Goal: Information Seeking & Learning: Check status

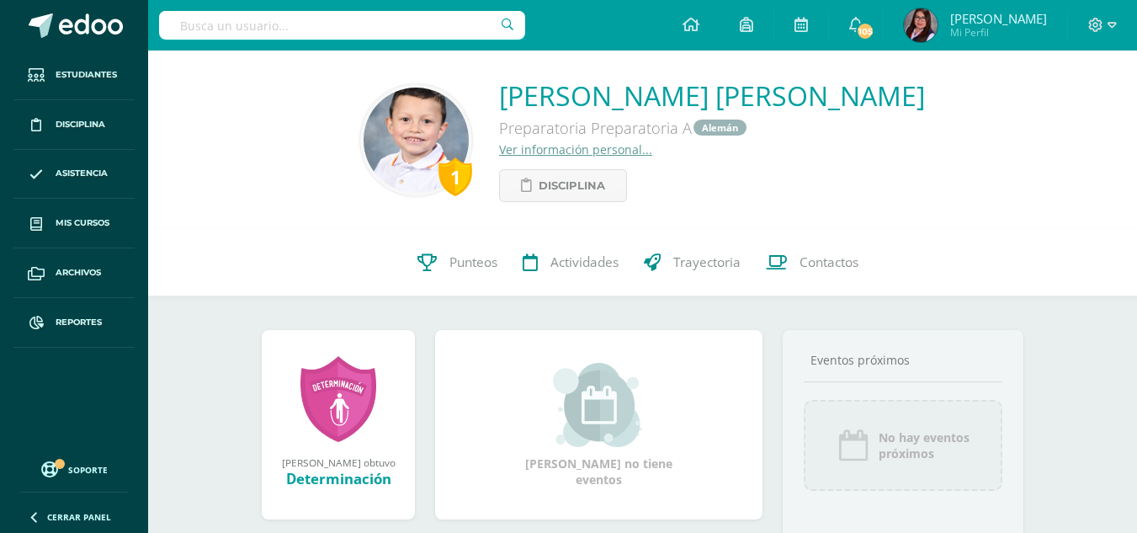
click at [817, 178] on div "Viniccio Jose Javier Palma Avalos Preparatoria Preparatoria A Alemán Ver inform…" at bounding box center [712, 139] width 426 height 125
click at [345, 32] on input "text" at bounding box center [342, 25] width 366 height 29
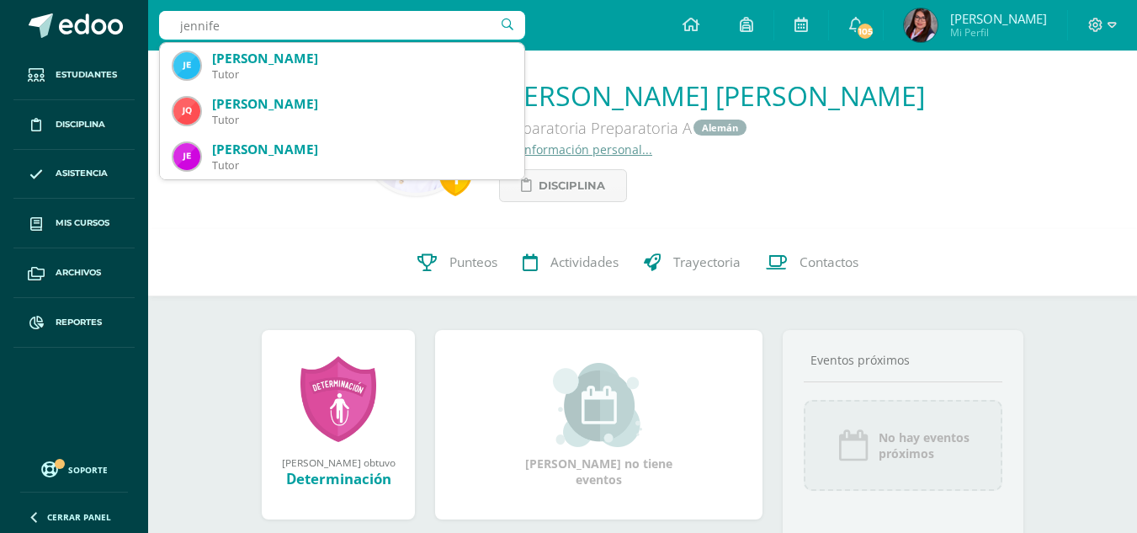
type input "jennifer"
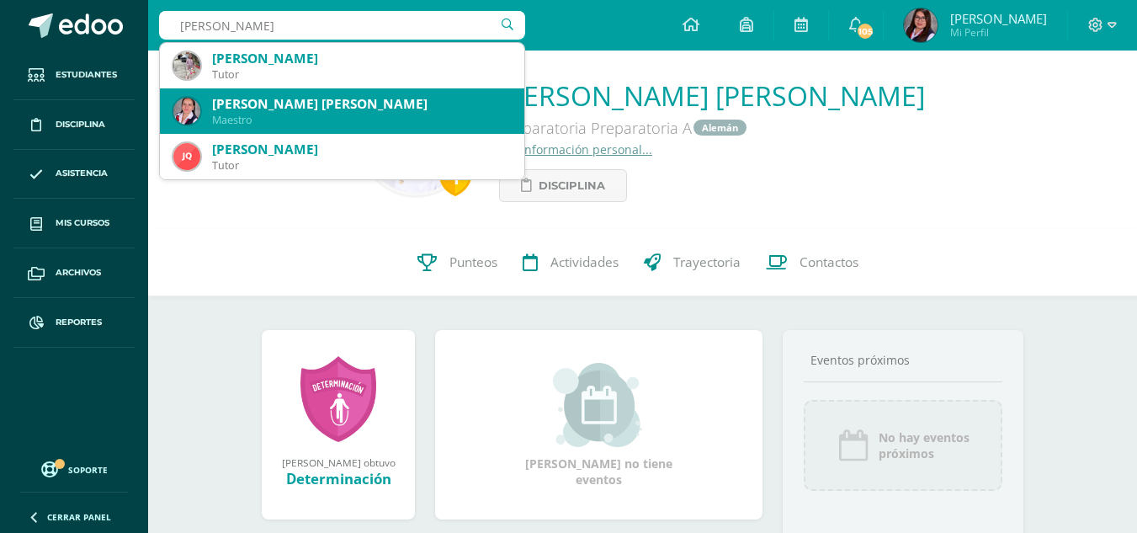
drag, startPoint x: 227, startPoint y: 116, endPoint x: 285, endPoint y: 125, distance: 57.9
click at [228, 116] on div "Maestro" at bounding box center [361, 120] width 299 height 14
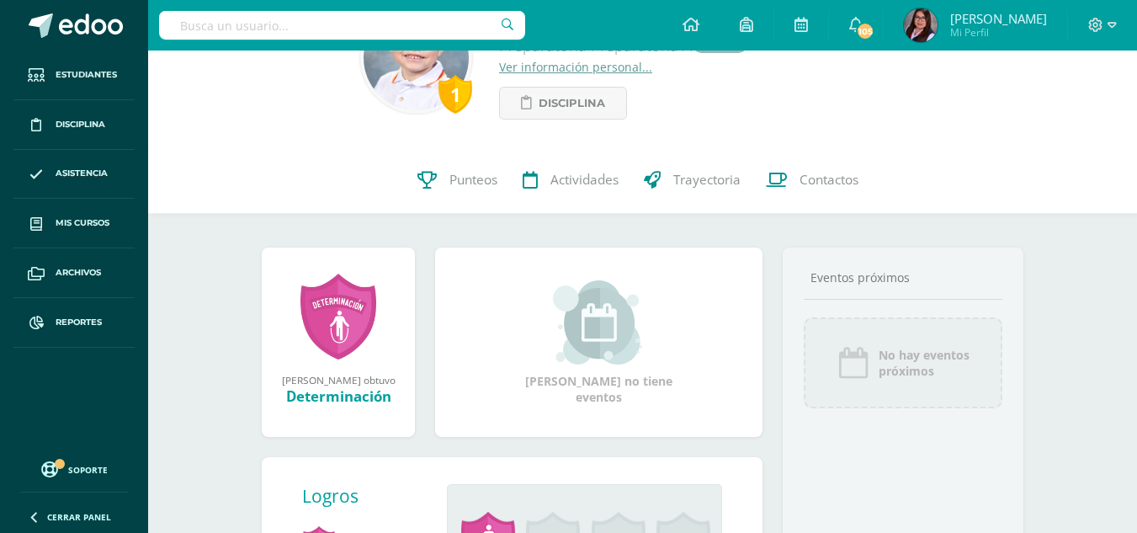
scroll to position [296, 0]
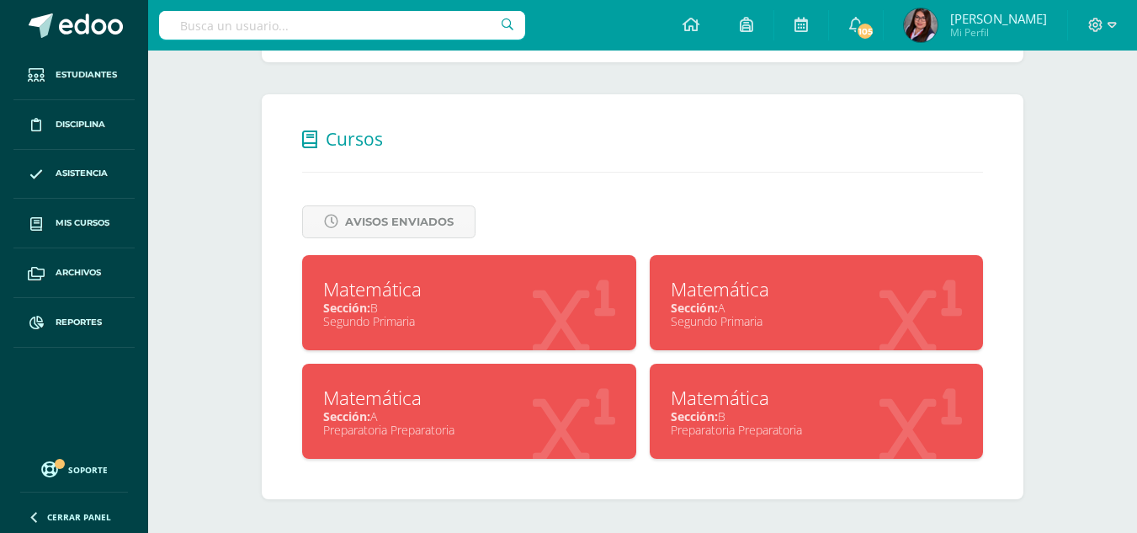
click at [400, 415] on div "Sección: A" at bounding box center [469, 416] width 292 height 16
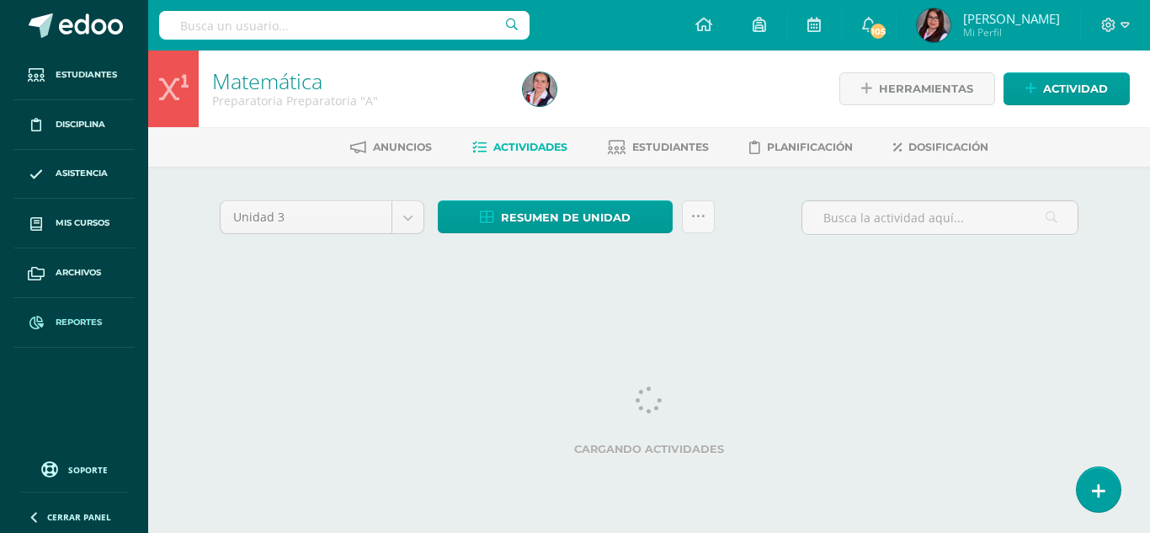
click at [67, 316] on span "Reportes" at bounding box center [79, 322] width 46 height 13
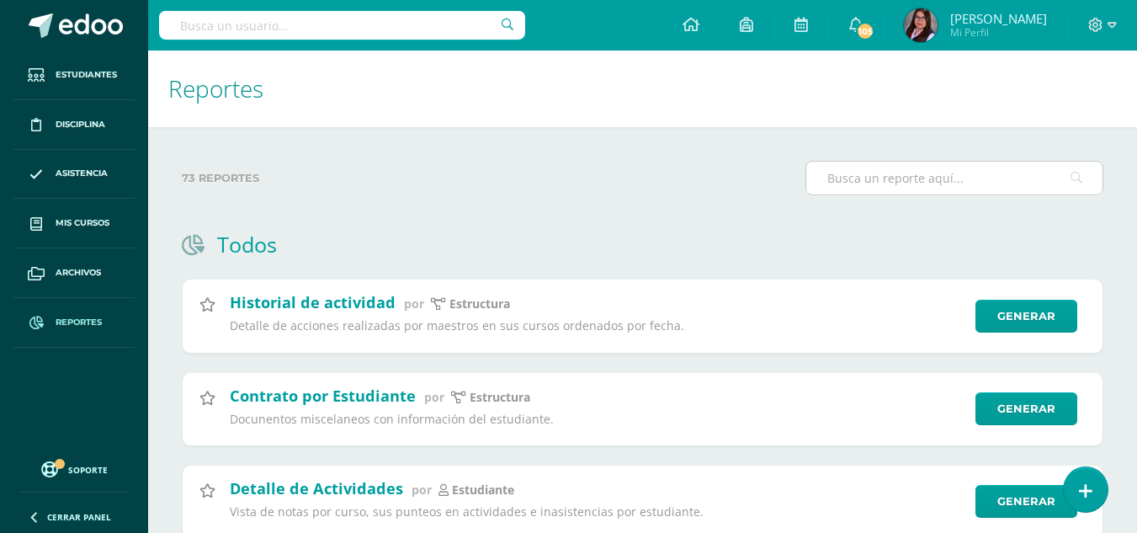
click at [986, 185] on input "text" at bounding box center [955, 178] width 296 height 33
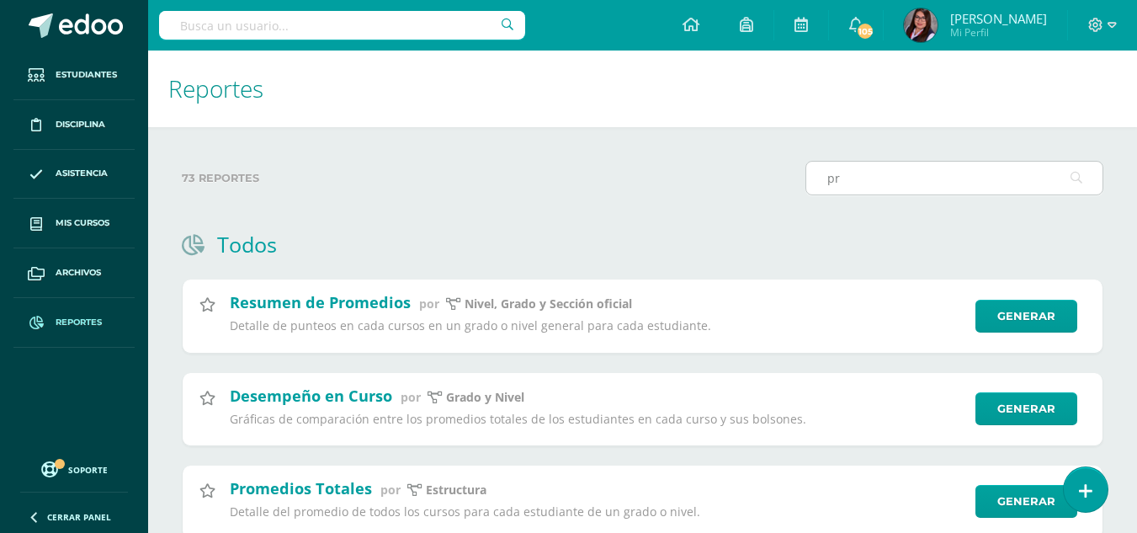
type input "p"
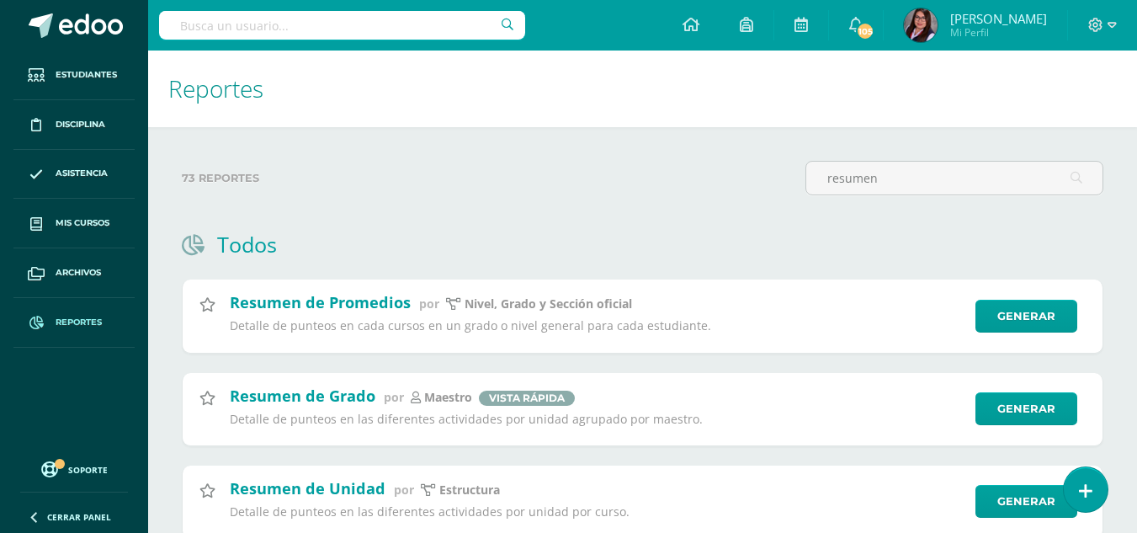
type input "resumen"
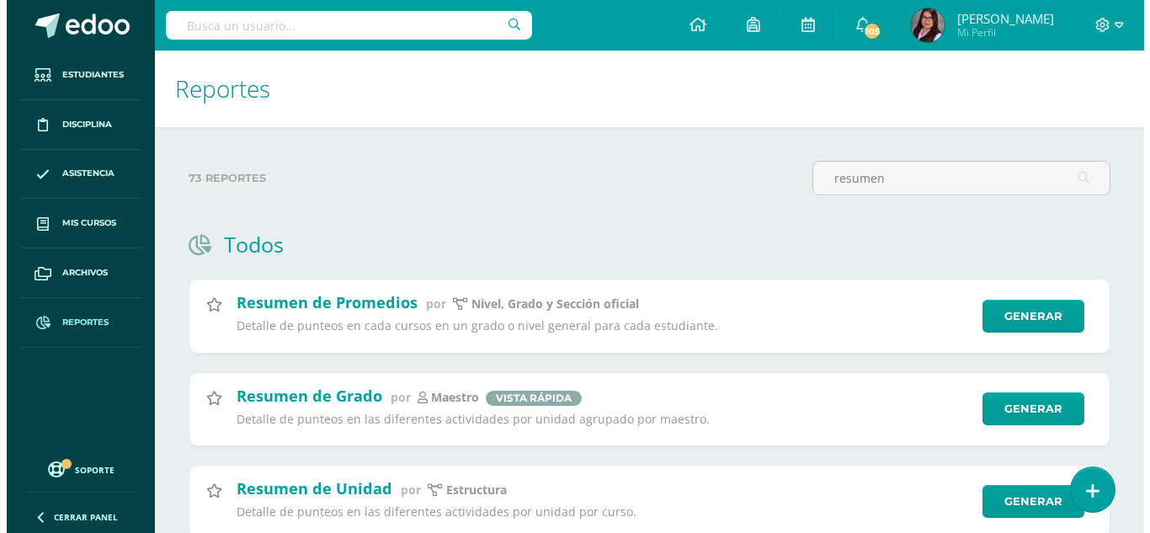
scroll to position [84, 0]
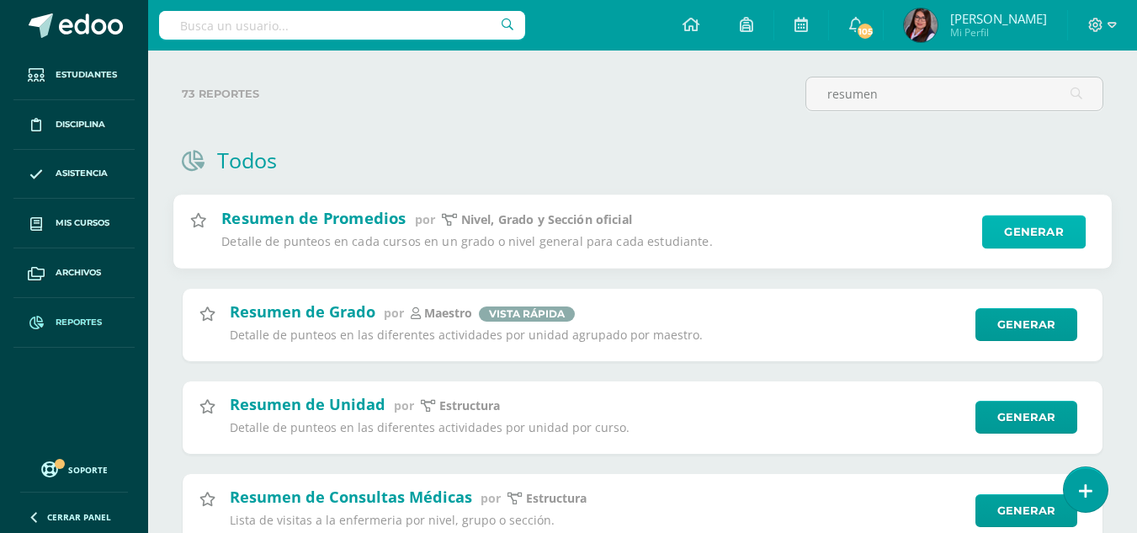
click at [1042, 232] on link "Generar" at bounding box center [1034, 233] width 104 height 34
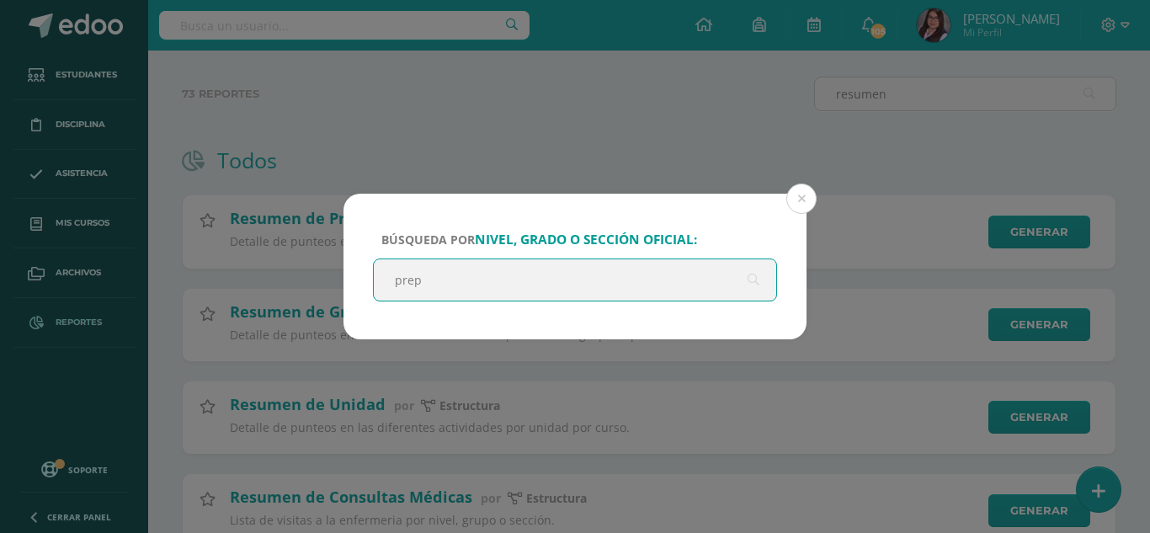
type input "prepa"
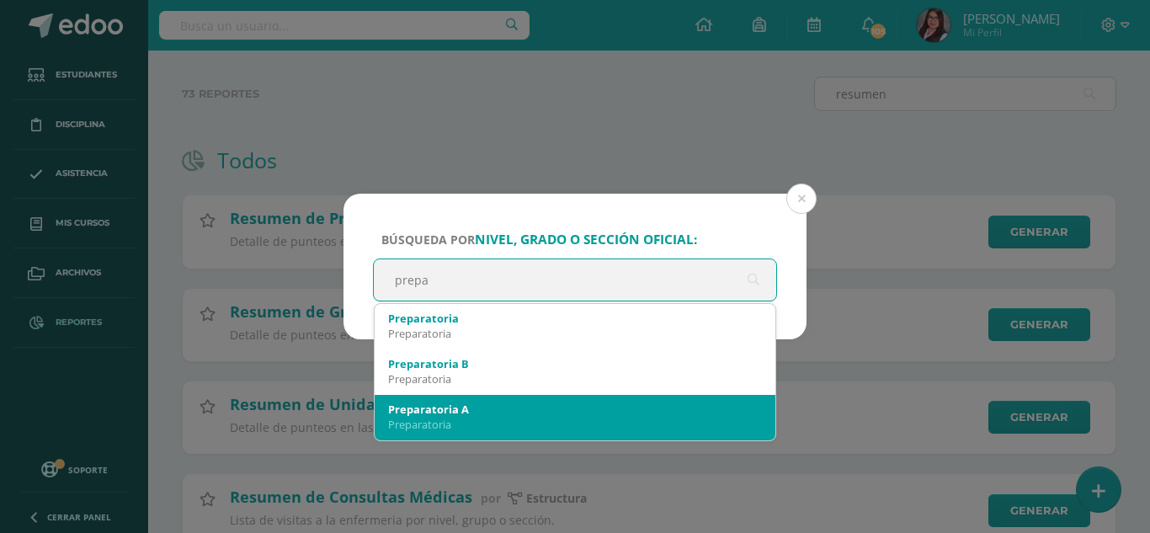
click at [463, 428] on div "Preparatoria" at bounding box center [575, 424] width 374 height 15
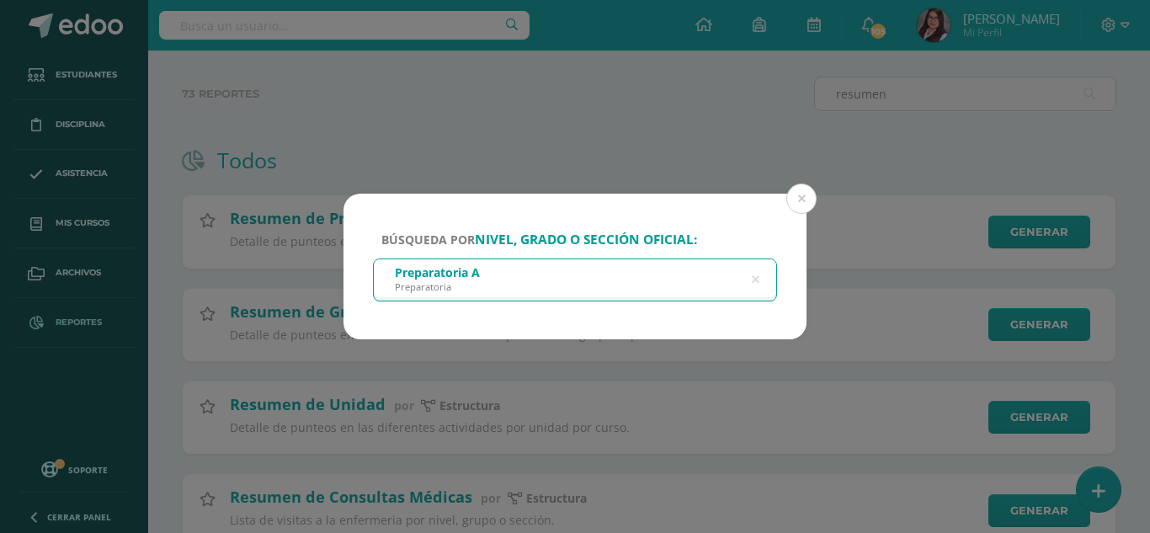
click at [556, 293] on div "Preparatoria A Preparatoria" at bounding box center [575, 278] width 402 height 38
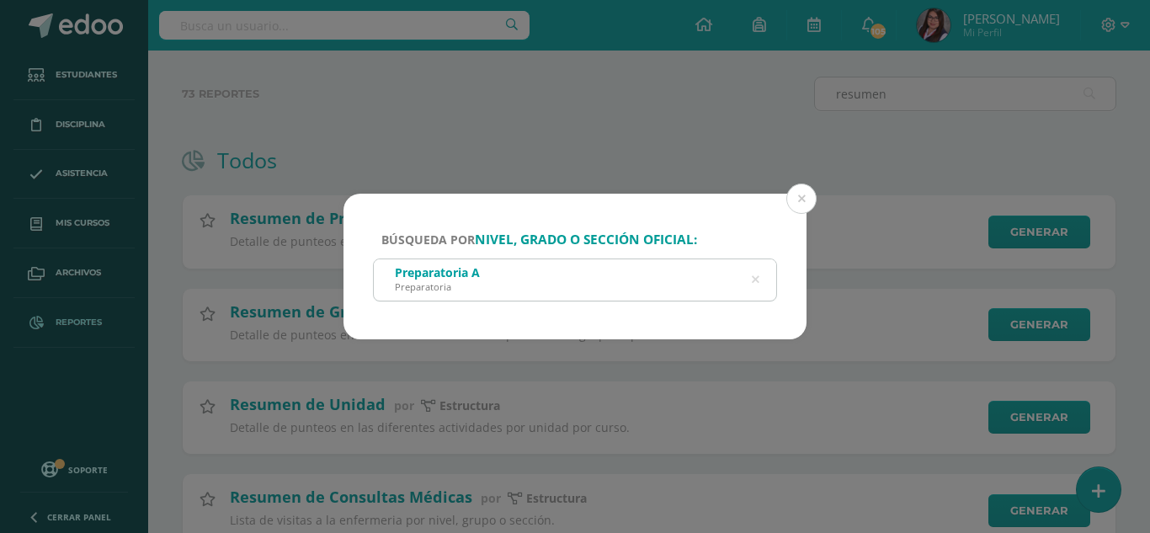
click at [752, 279] on icon at bounding box center [756, 279] width 8 height 43
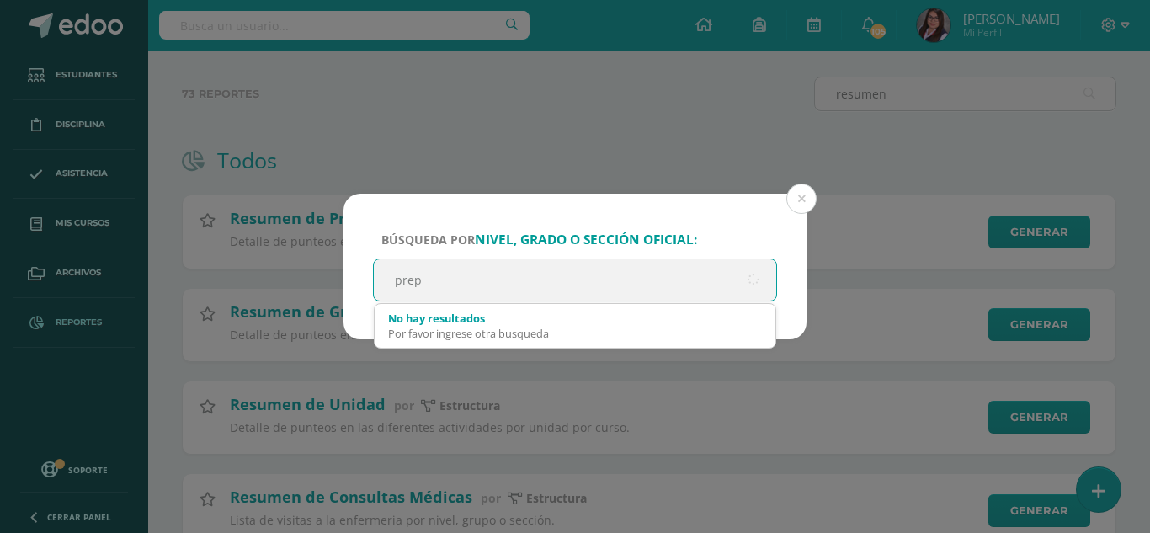
type input "prepa"
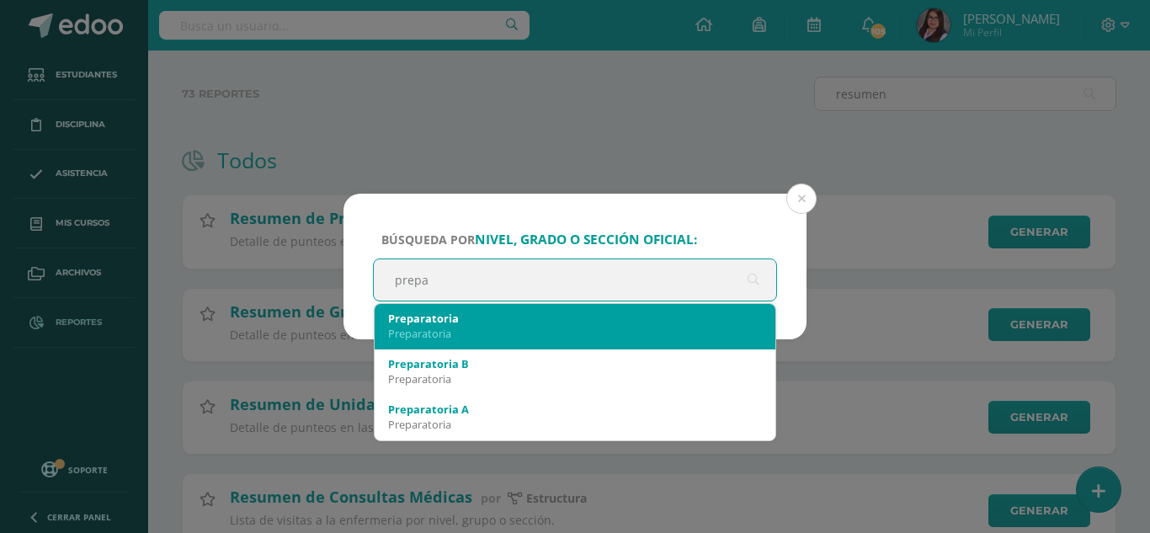
click at [487, 333] on div "Preparatoria" at bounding box center [575, 333] width 374 height 15
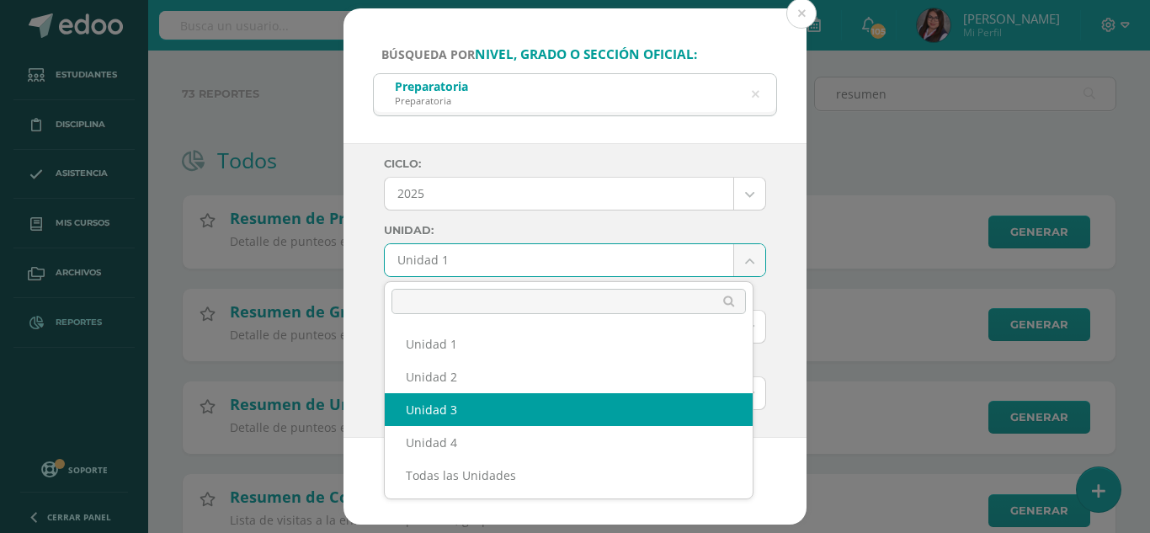
select select "Unidad 3"
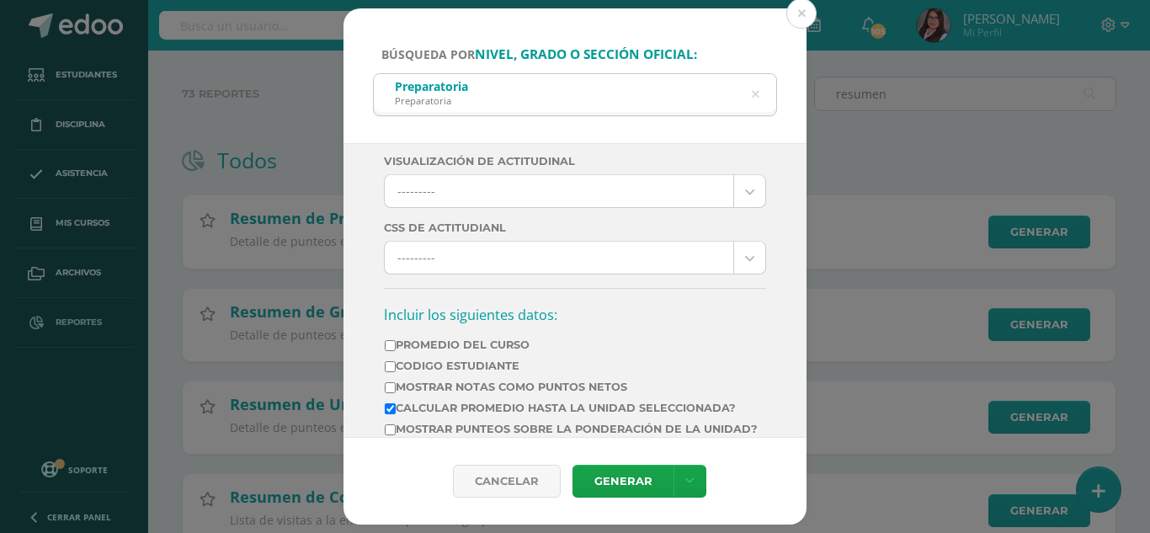
scroll to position [505, 0]
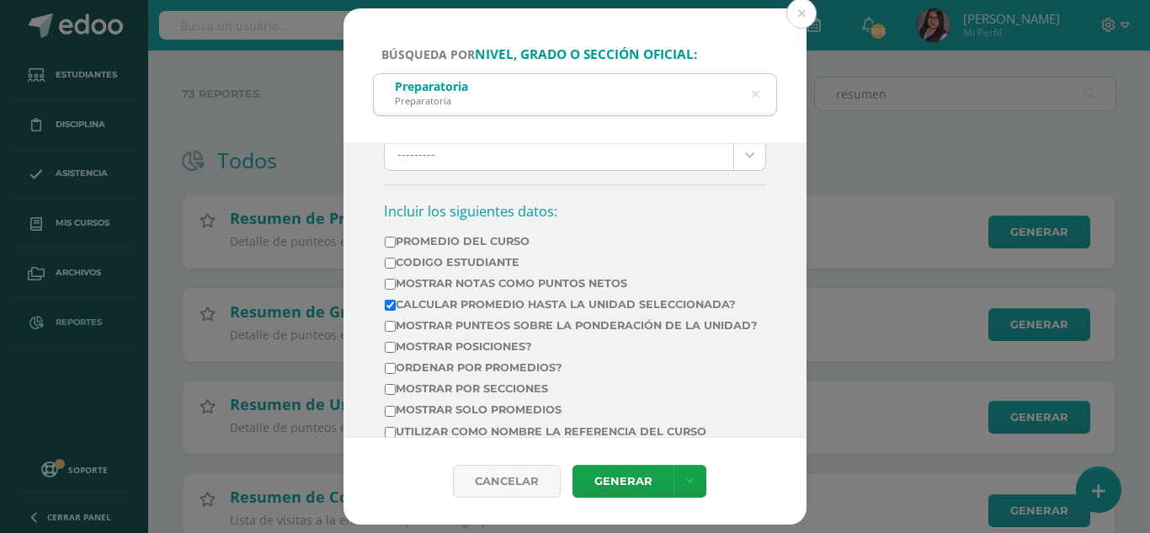
click at [390, 241] on input "Promedio del Curso" at bounding box center [390, 242] width 11 height 11
checkbox input "false"
click at [395, 395] on input "Mostrar por secciones" at bounding box center [390, 389] width 11 height 11
checkbox input "true"
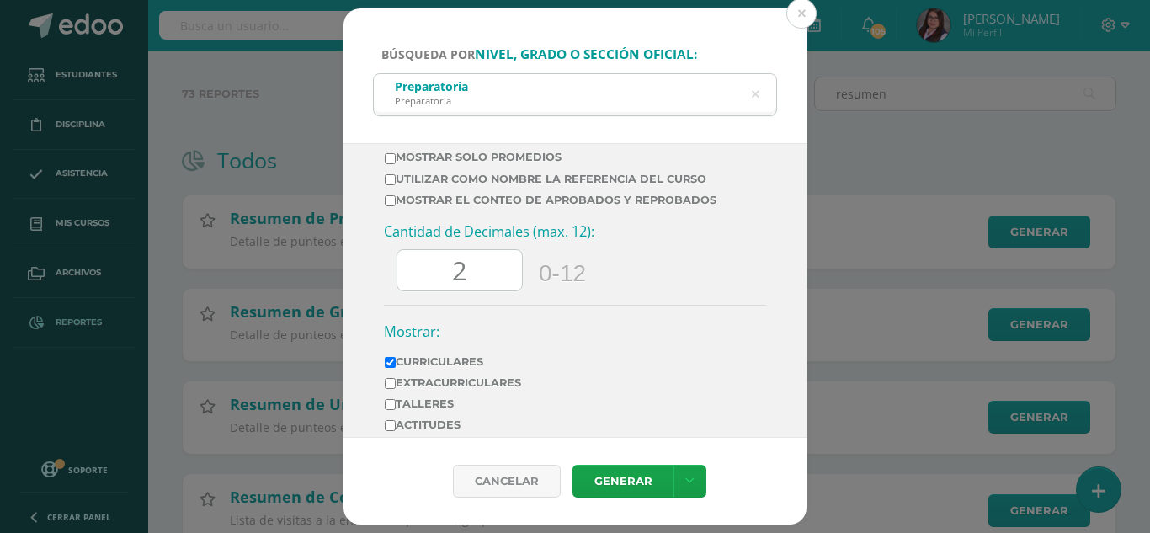
scroll to position [674, 0]
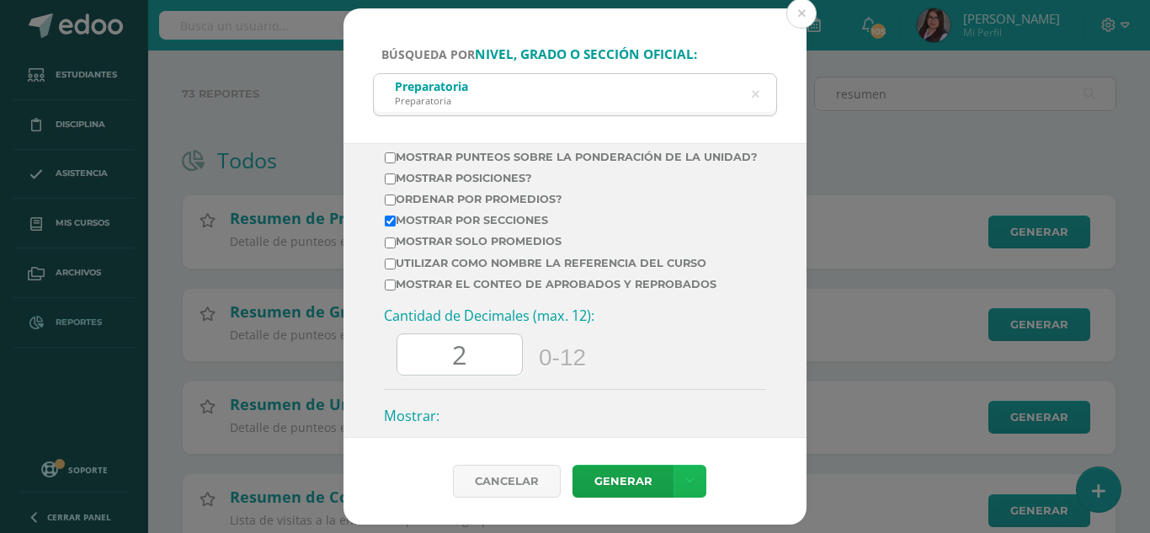
click at [687, 487] on icon at bounding box center [689, 481] width 9 height 14
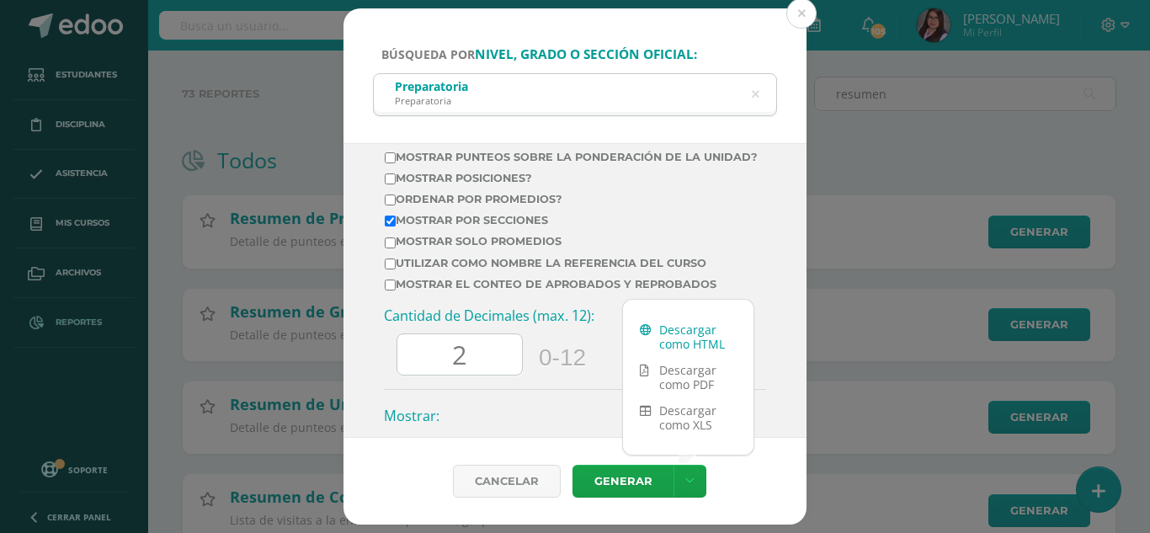
click at [687, 345] on link "Descargar como HTML" at bounding box center [688, 337] width 130 height 40
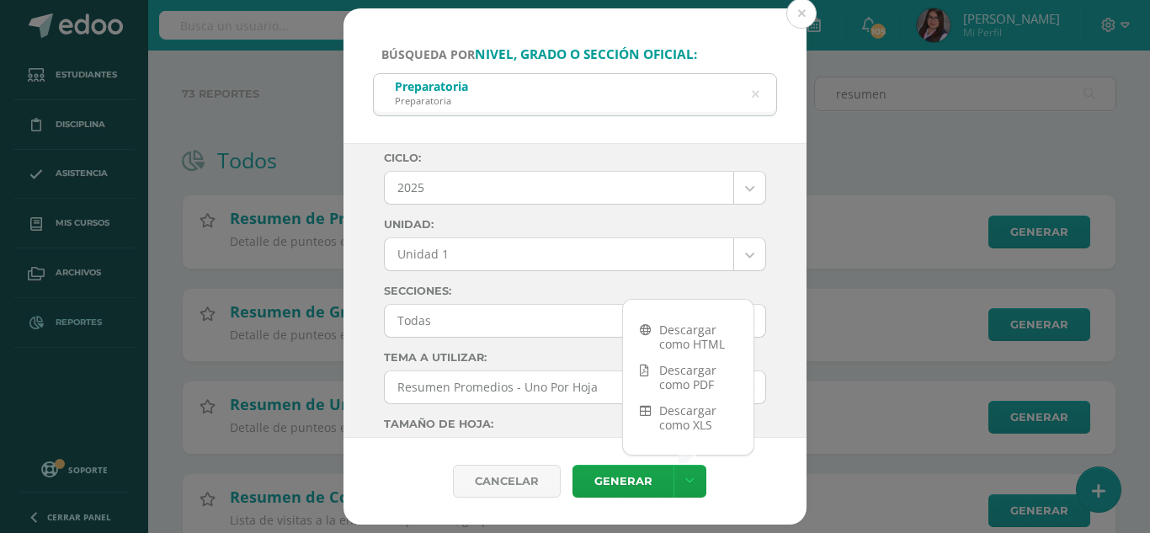
scroll to position [1094, 0]
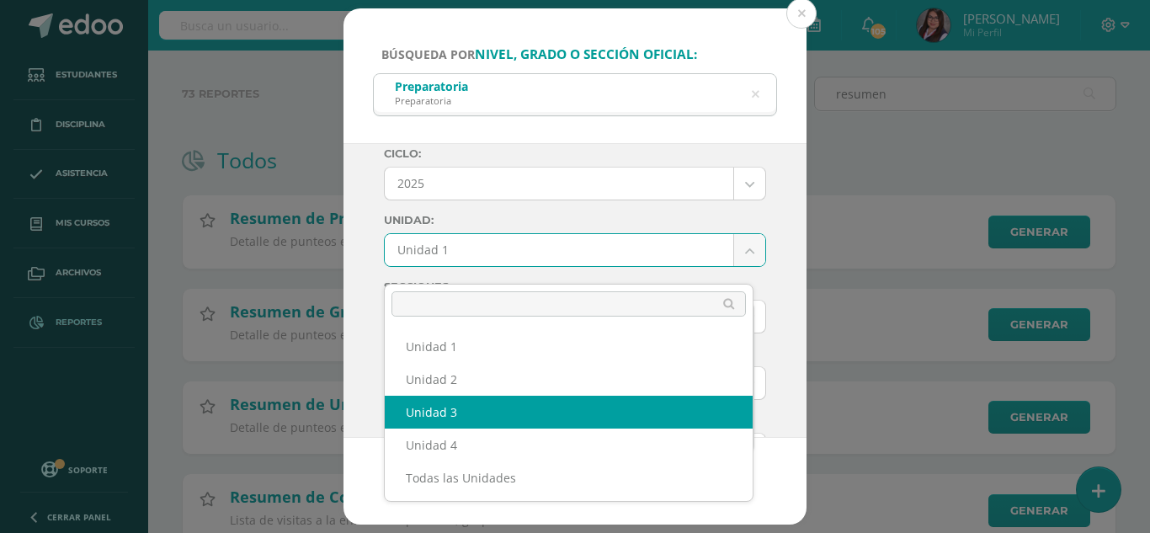
select select "Unidad 3"
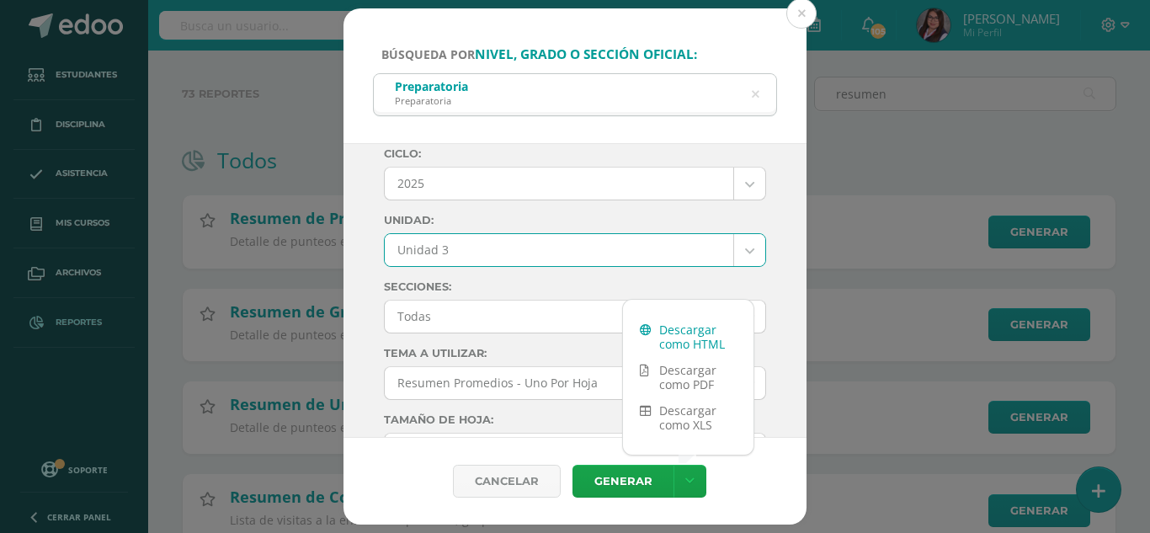
click at [673, 330] on link "Descargar como HTML" at bounding box center [688, 337] width 130 height 40
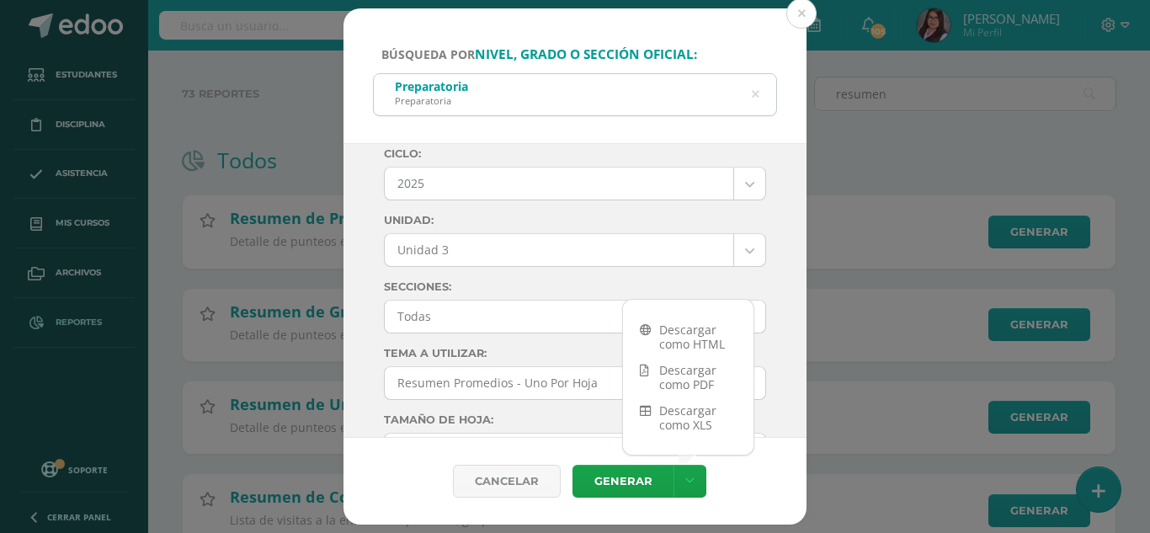
click at [759, 93] on div "Preparatoria Preparatoria" at bounding box center [575, 93] width 402 height 38
click at [753, 93] on icon at bounding box center [754, 94] width 35 height 35
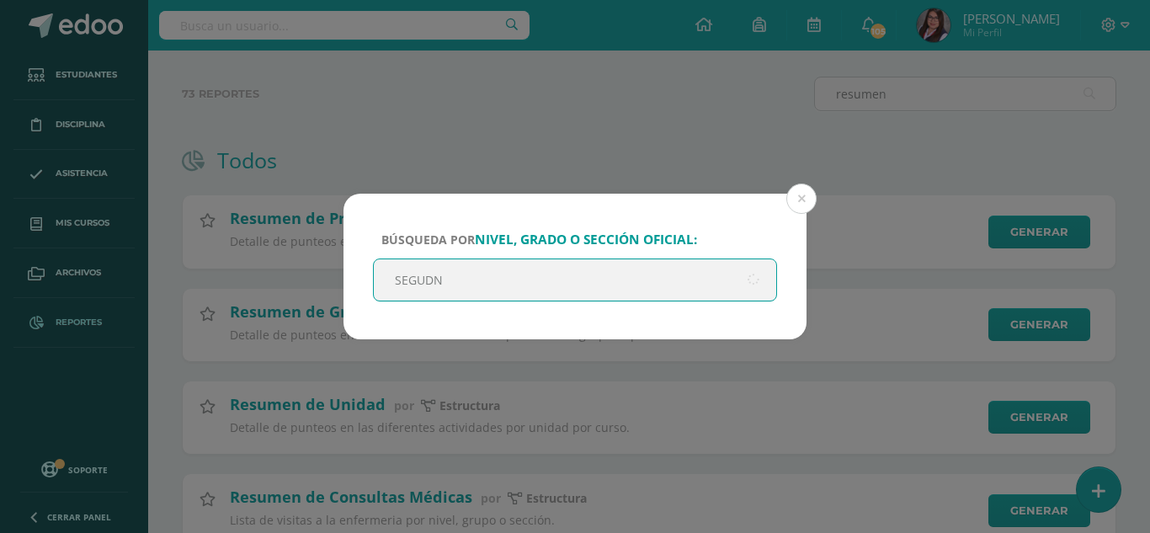
type input "SEGUDNO"
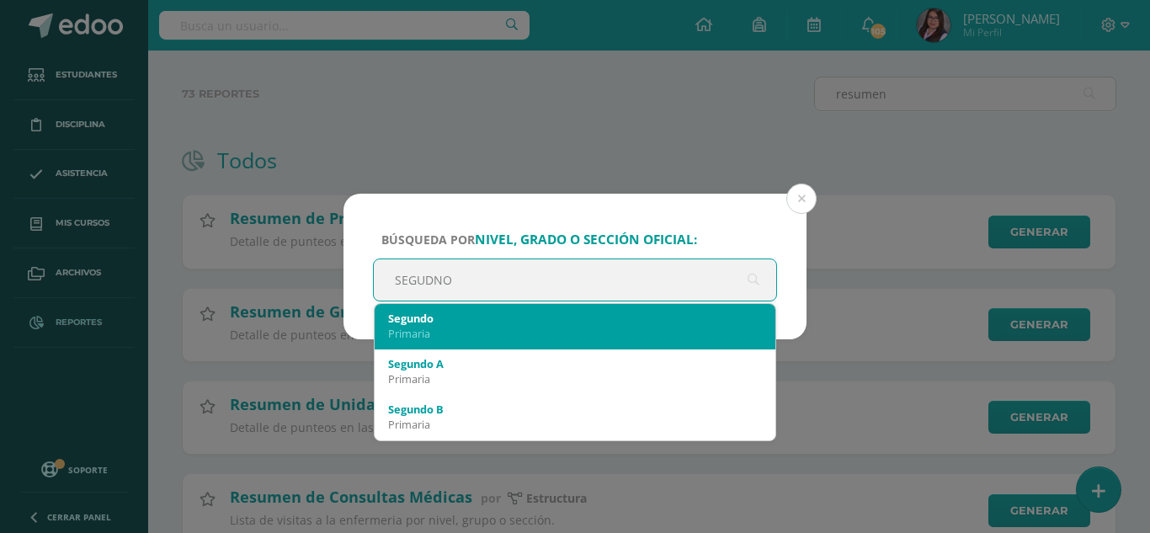
click at [415, 333] on div "Primaria" at bounding box center [575, 333] width 374 height 15
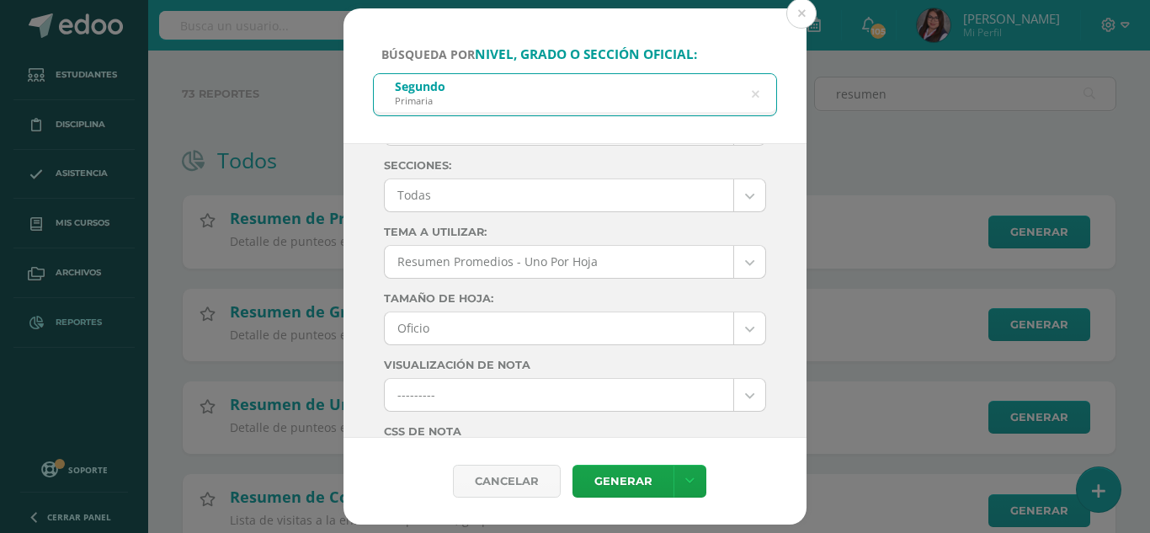
scroll to position [0, 0]
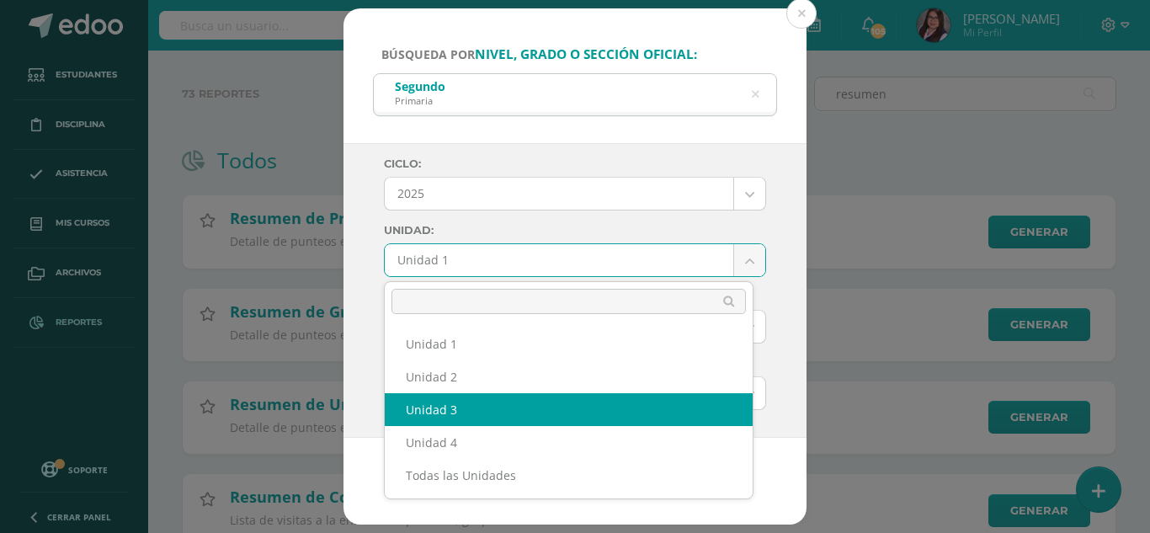
select select "Unidad 3"
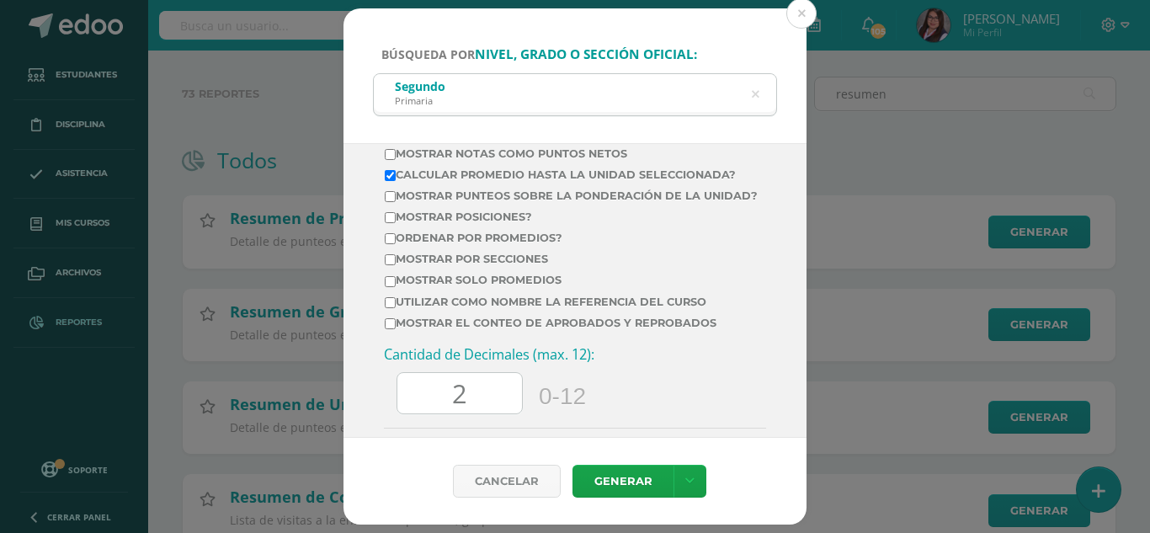
scroll to position [758, 0]
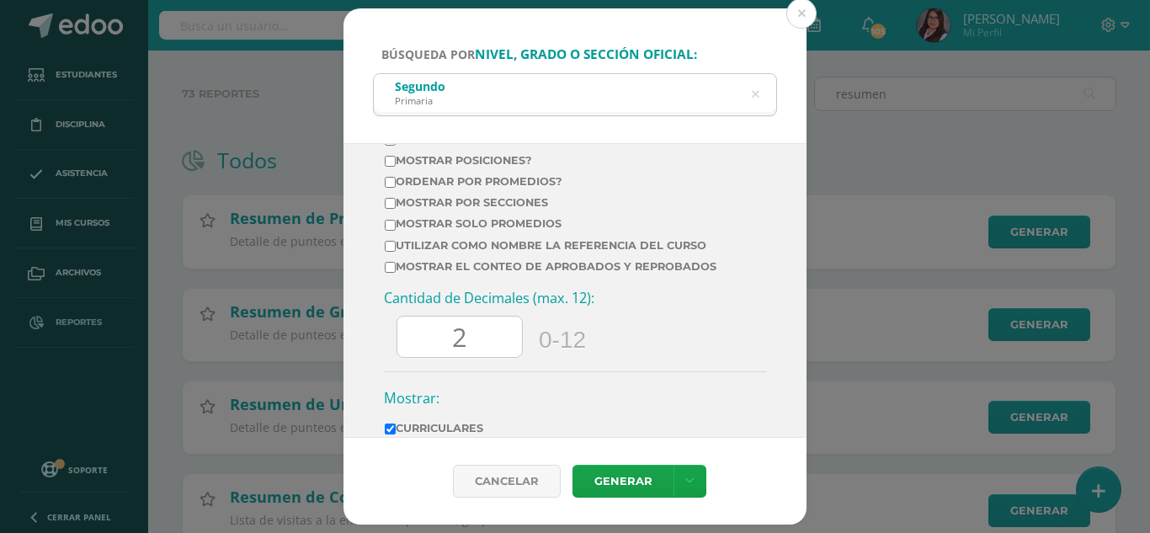
click at [390, 209] on input "Mostrar por secciones" at bounding box center [390, 203] width 11 height 11
checkbox input "true"
click at [679, 486] on link at bounding box center [690, 481] width 33 height 33
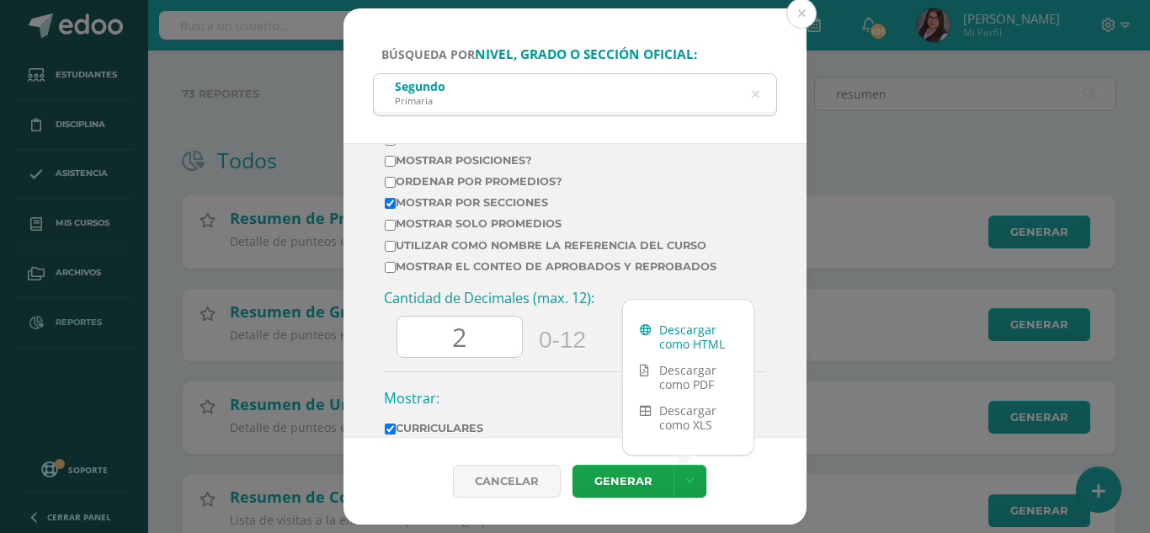
click at [693, 336] on link "Descargar como HTML" at bounding box center [688, 337] width 130 height 40
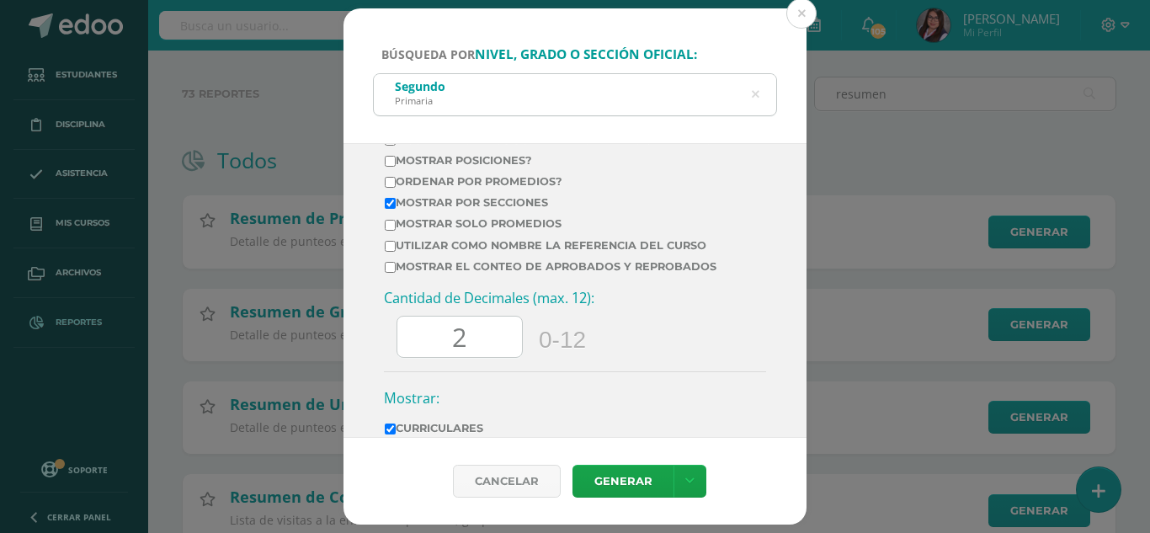
click at [753, 92] on icon at bounding box center [755, 95] width 43 height 8
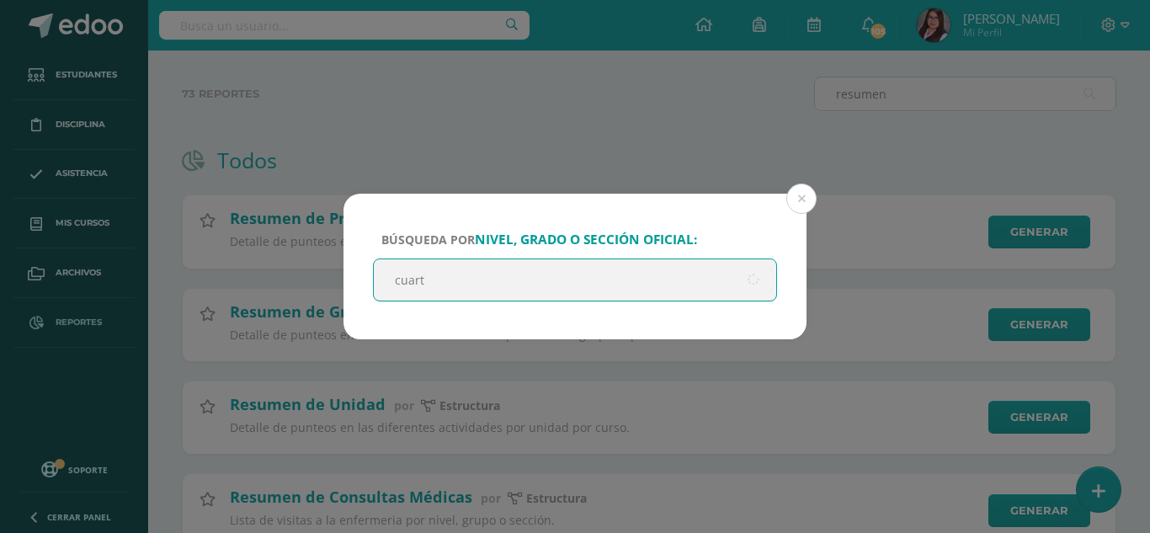
type input "cuarto"
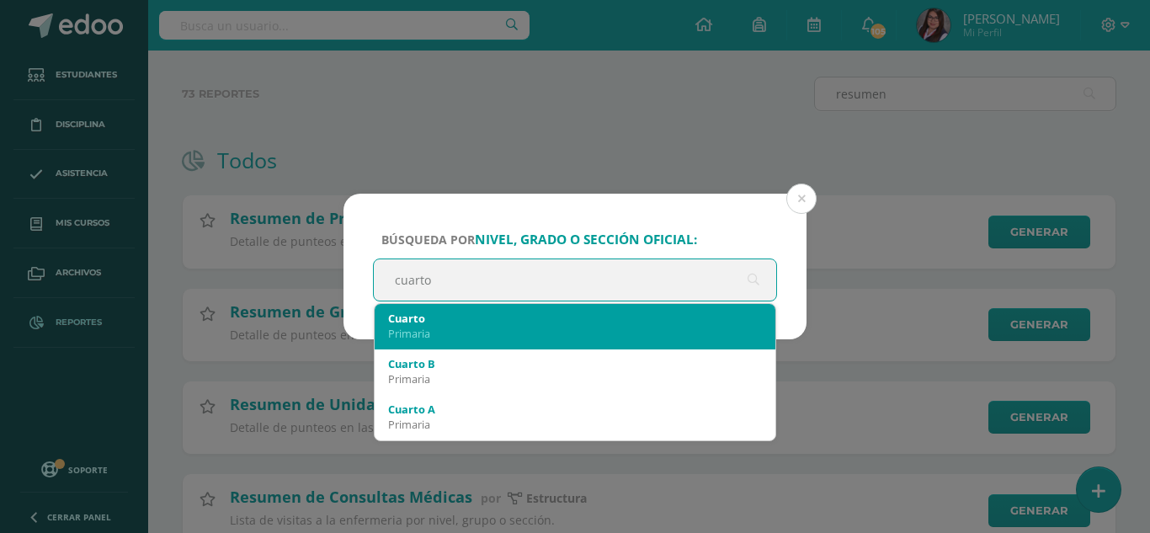
click at [445, 324] on div "Cuarto" at bounding box center [575, 318] width 374 height 15
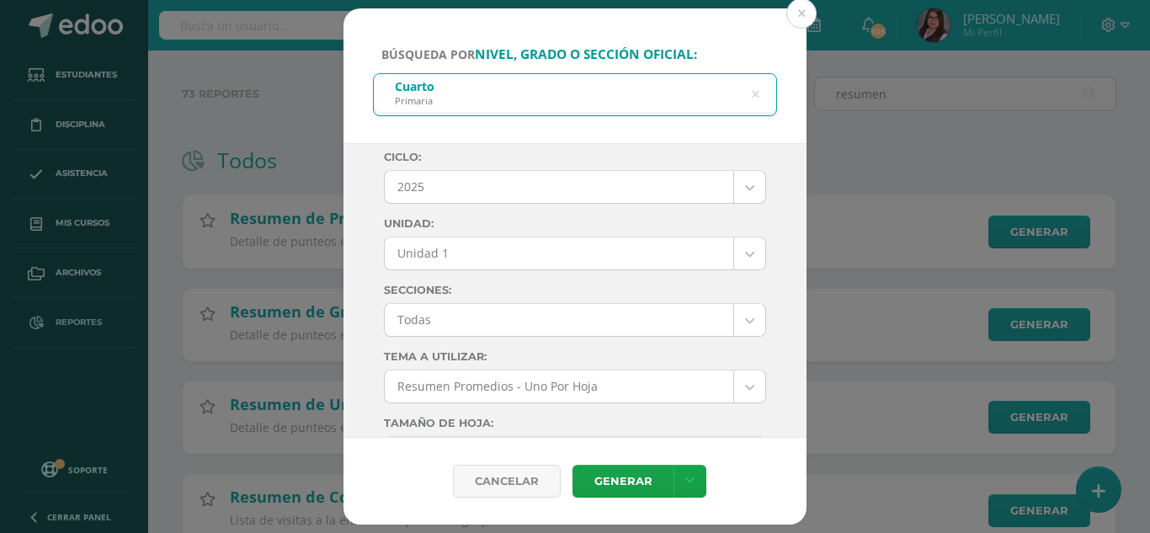
scroll to position [0, 0]
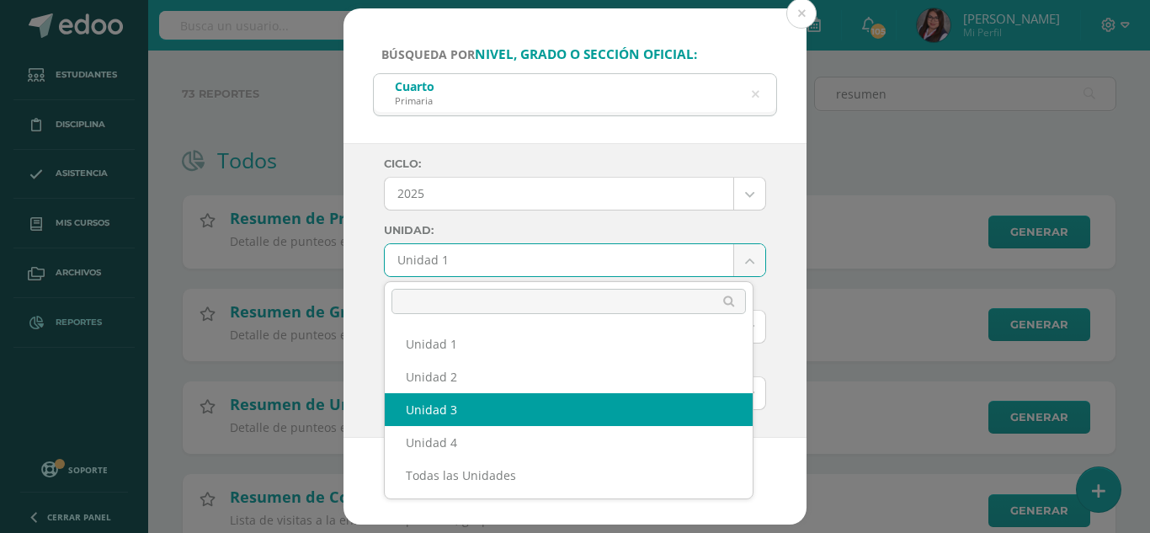
select select "Unidad 3"
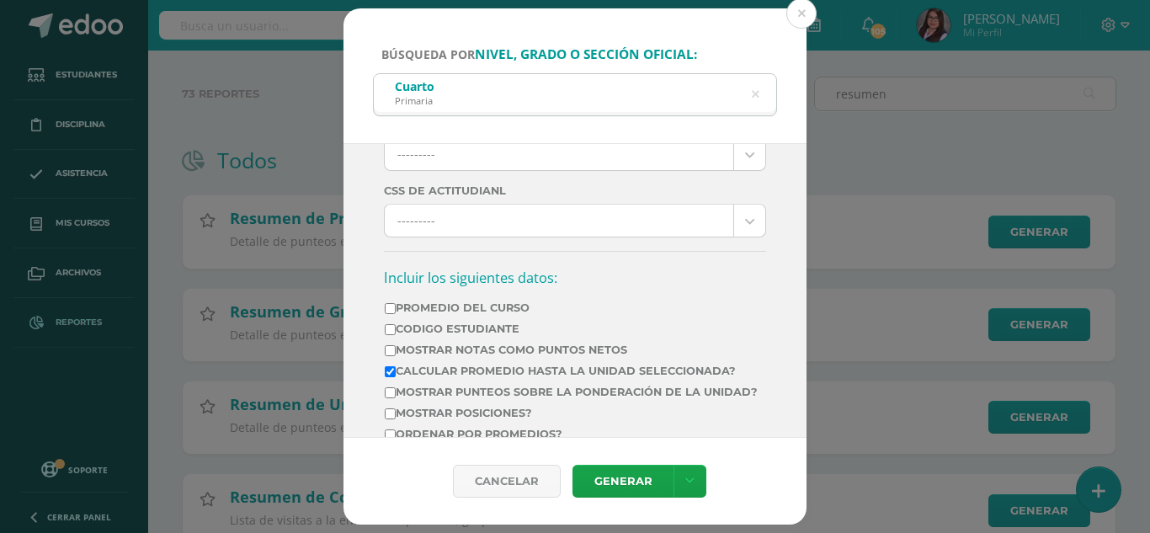
scroll to position [674, 0]
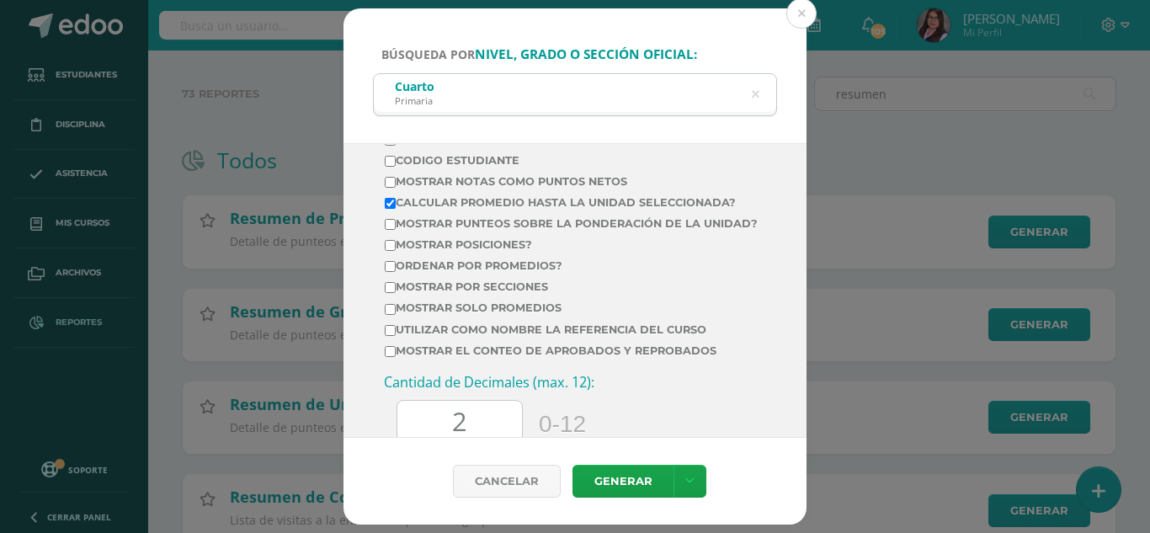
click at [393, 293] on input "Mostrar por secciones" at bounding box center [390, 287] width 11 height 11
checkbox input "true"
click at [682, 480] on link at bounding box center [690, 481] width 33 height 33
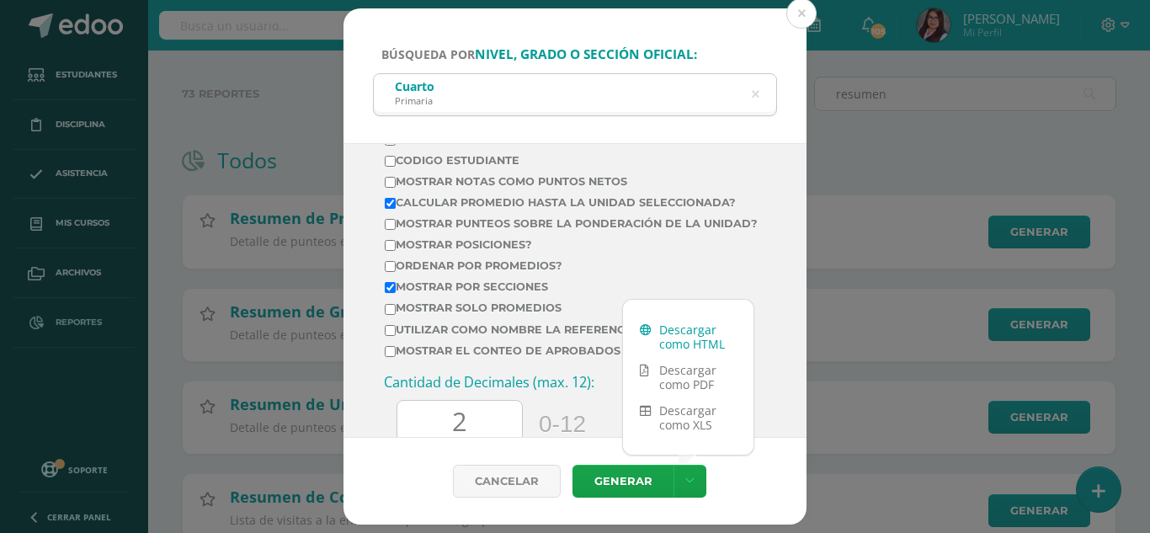
click at [695, 337] on link "Descargar como HTML" at bounding box center [688, 337] width 130 height 40
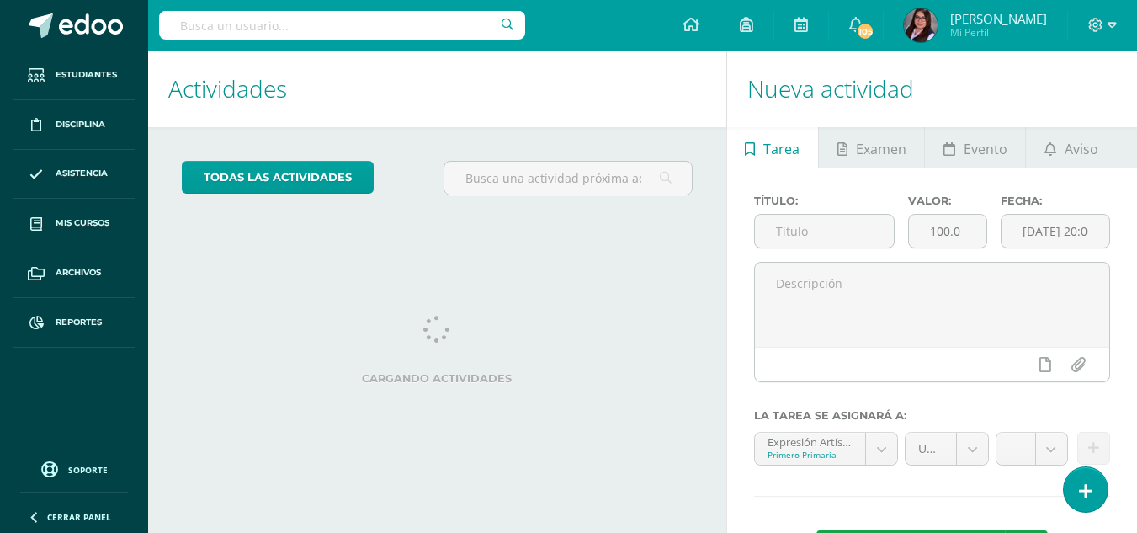
click at [414, 22] on input "text" at bounding box center [342, 25] width 366 height 29
type input "matias barrios ruiz"
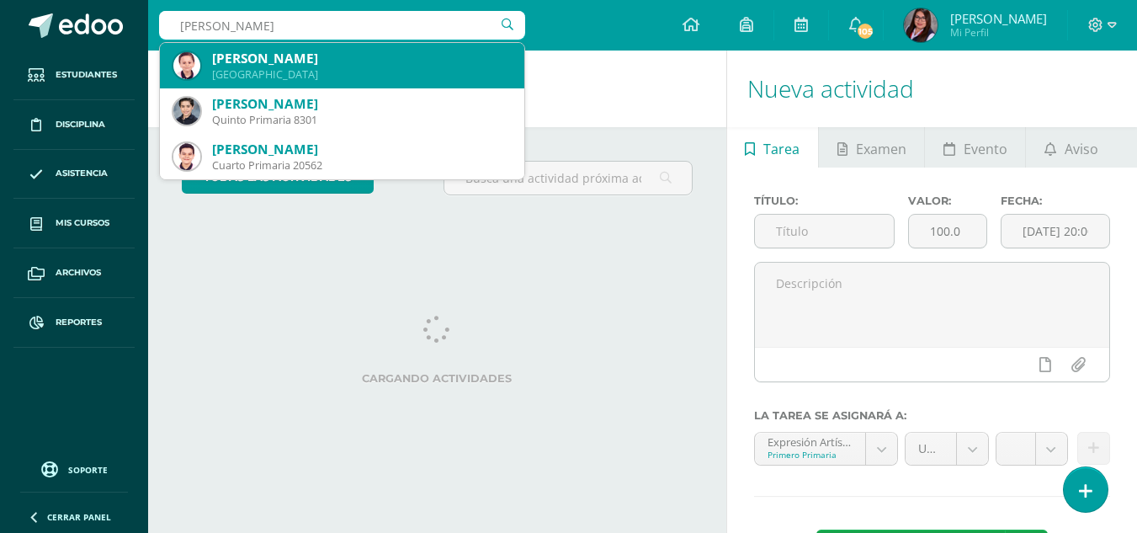
click at [338, 62] on div "Matías Alejandro Barrios Ruiz" at bounding box center [361, 59] width 299 height 18
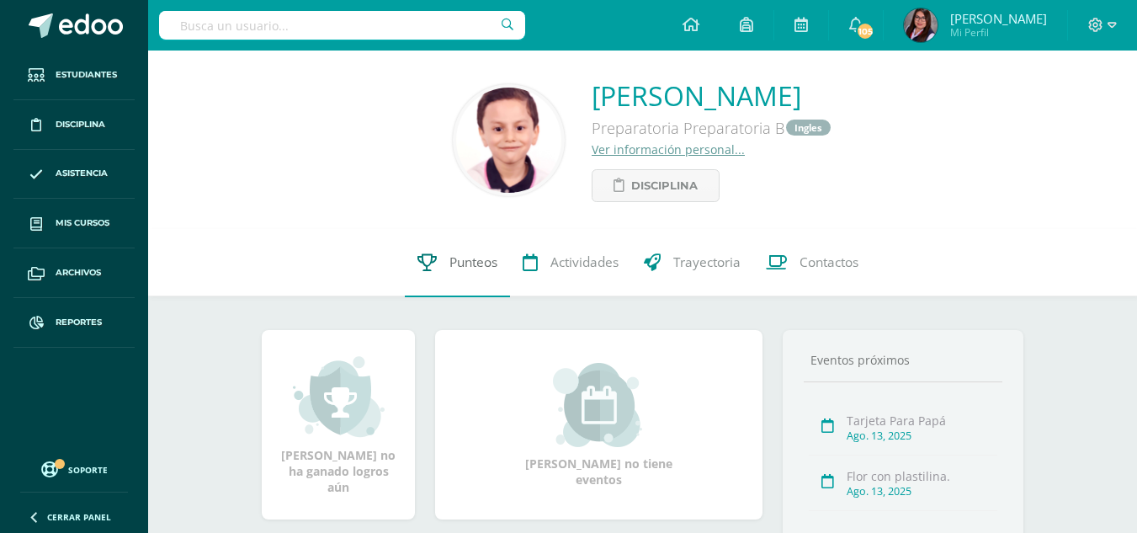
click at [477, 270] on span "Punteos" at bounding box center [474, 263] width 48 height 18
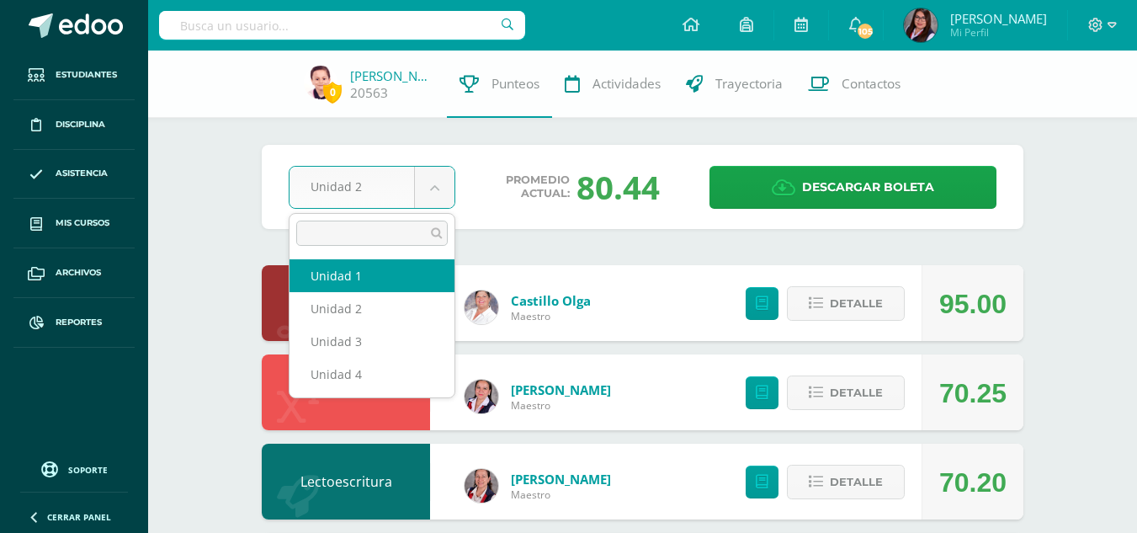
select select "Unidad 1"
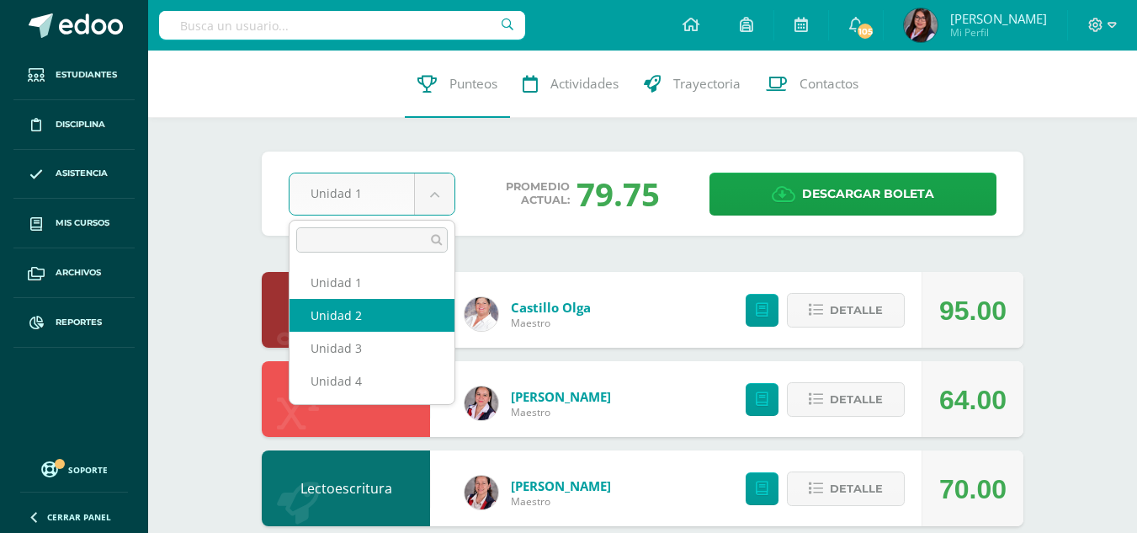
select select "Unidad 2"
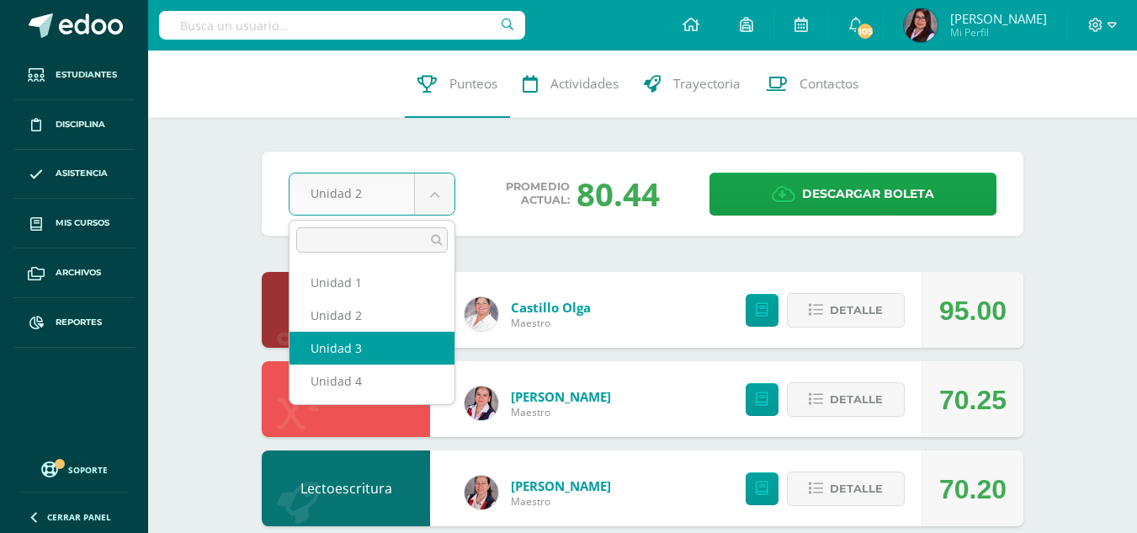
select select "Unidad 3"
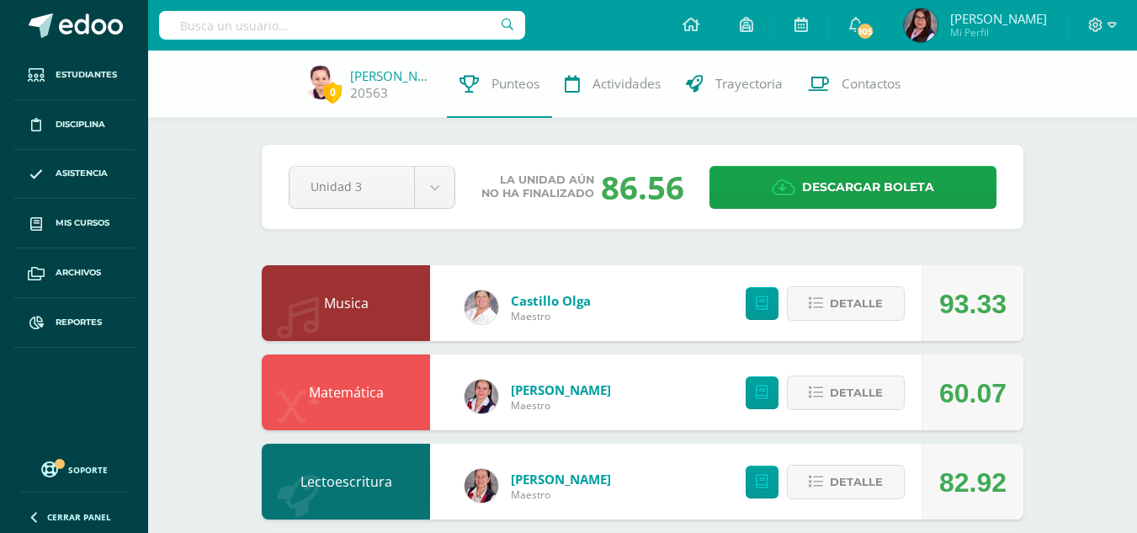
click at [445, 19] on input "text" at bounding box center [342, 25] width 366 height 29
type input "[PERSON_NAME]"
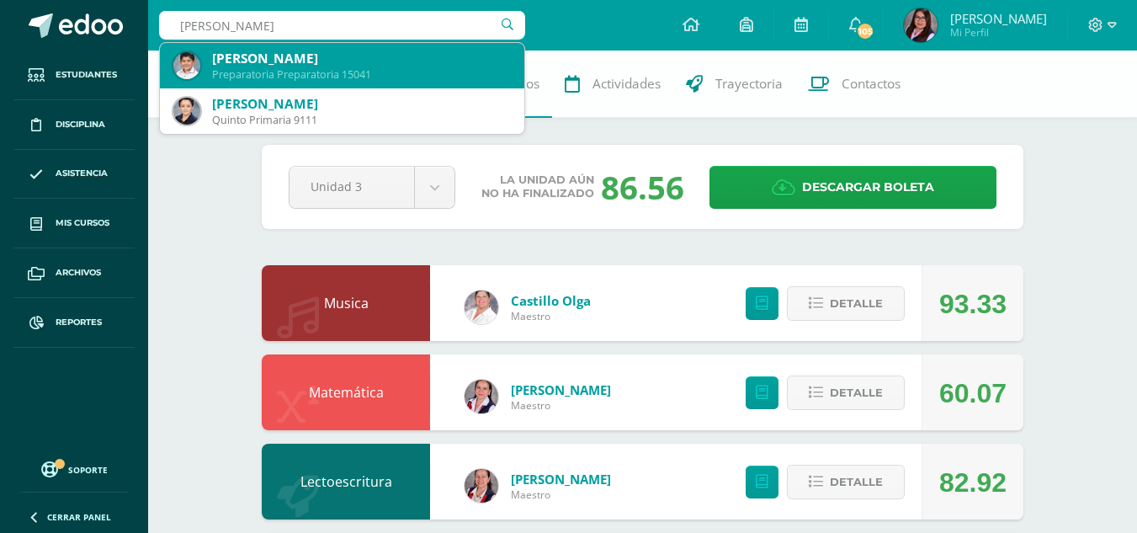
click at [344, 73] on div "Preparatoria Preparatoria 15041" at bounding box center [361, 74] width 299 height 14
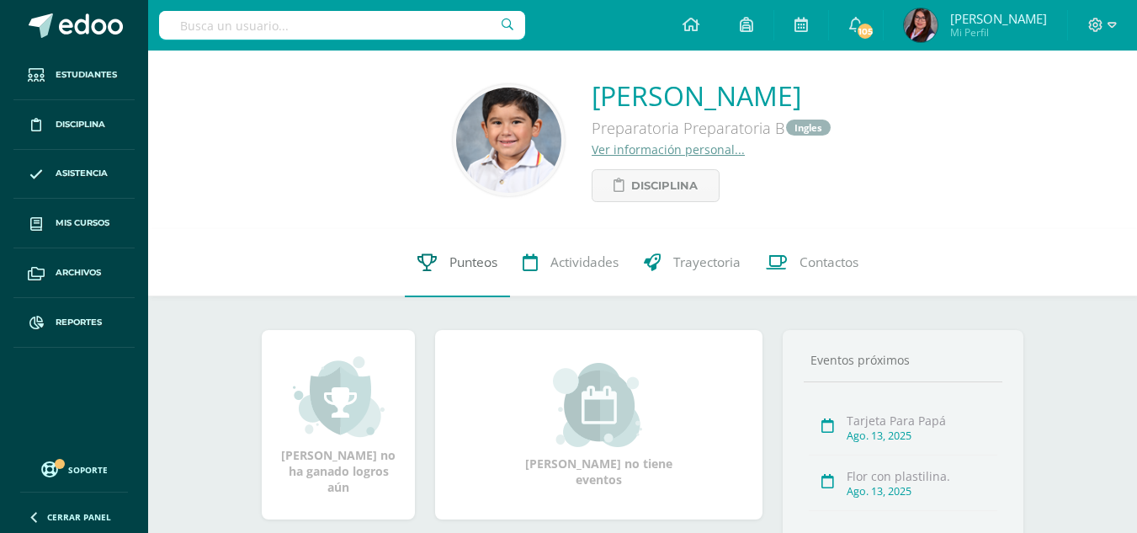
click at [466, 257] on span "Punteos" at bounding box center [474, 263] width 48 height 18
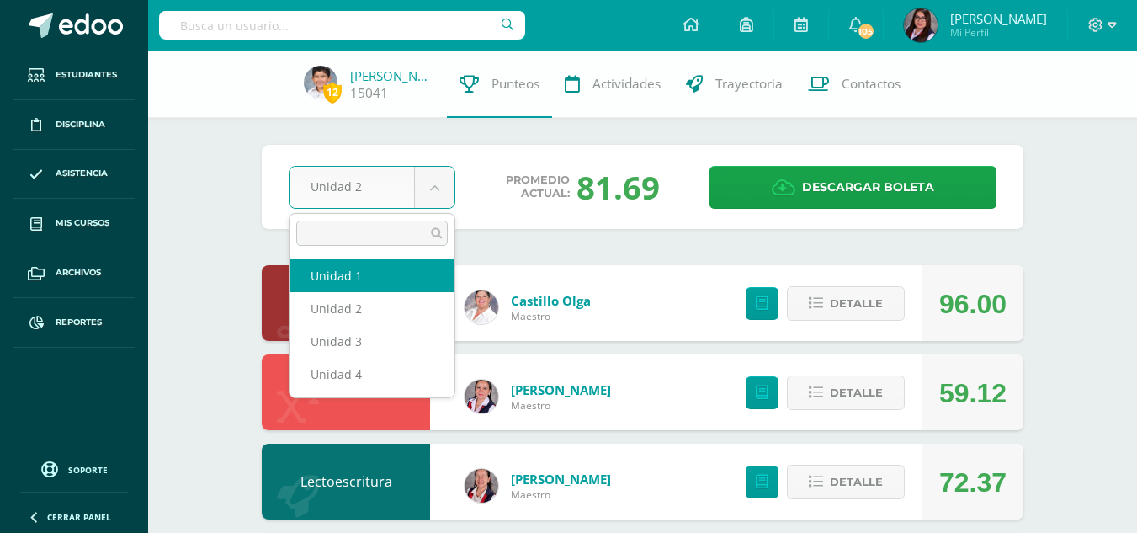
select select "Unidad 1"
drag, startPoint x: 380, startPoint y: 179, endPoint x: 360, endPoint y: 238, distance: 62.0
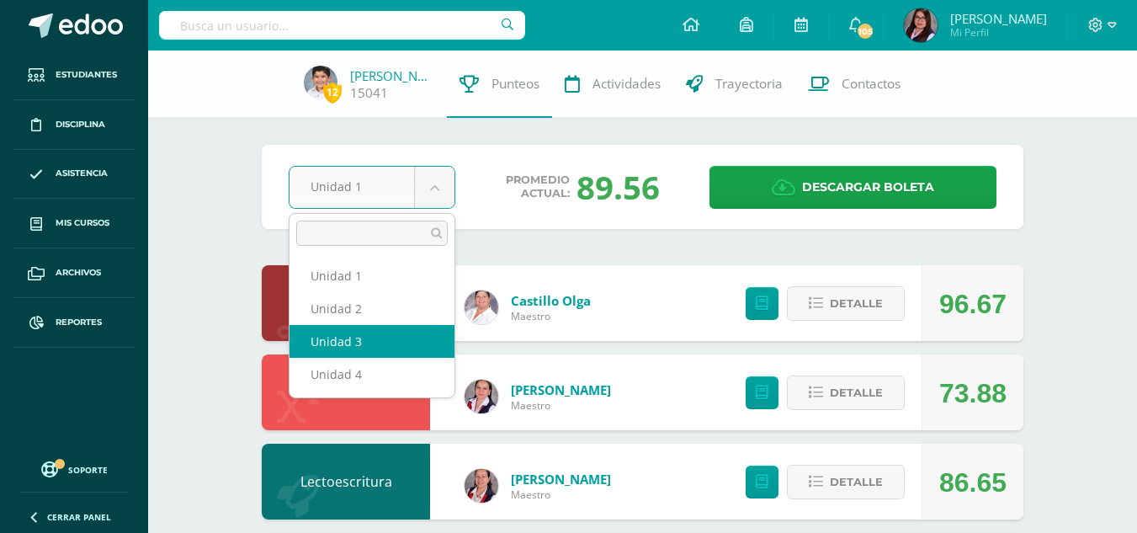
select select "Unidad 3"
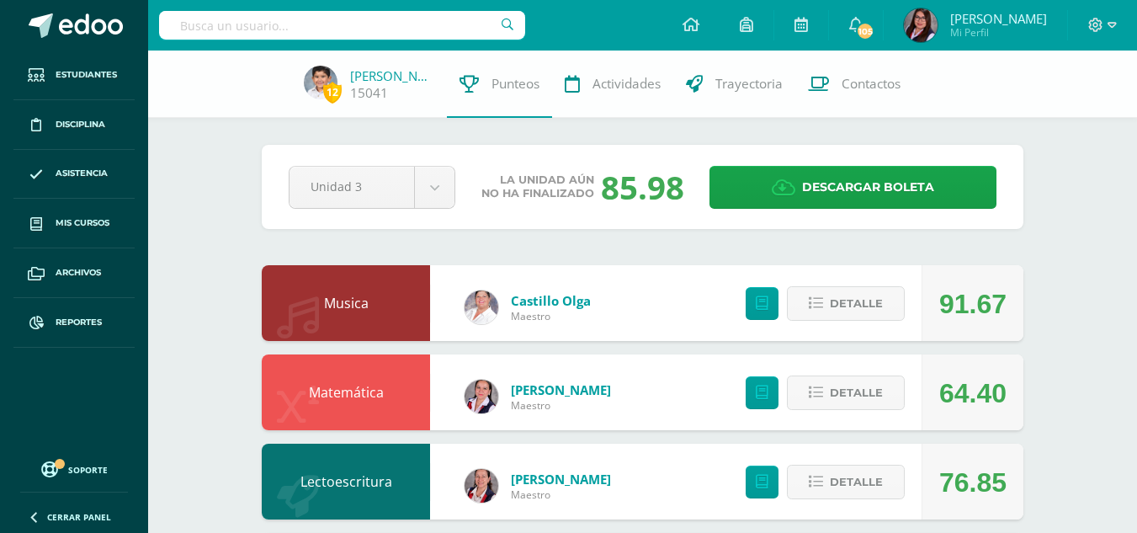
click at [381, 22] on input "text" at bounding box center [342, 25] width 366 height 29
type input "[PERSON_NAME]"
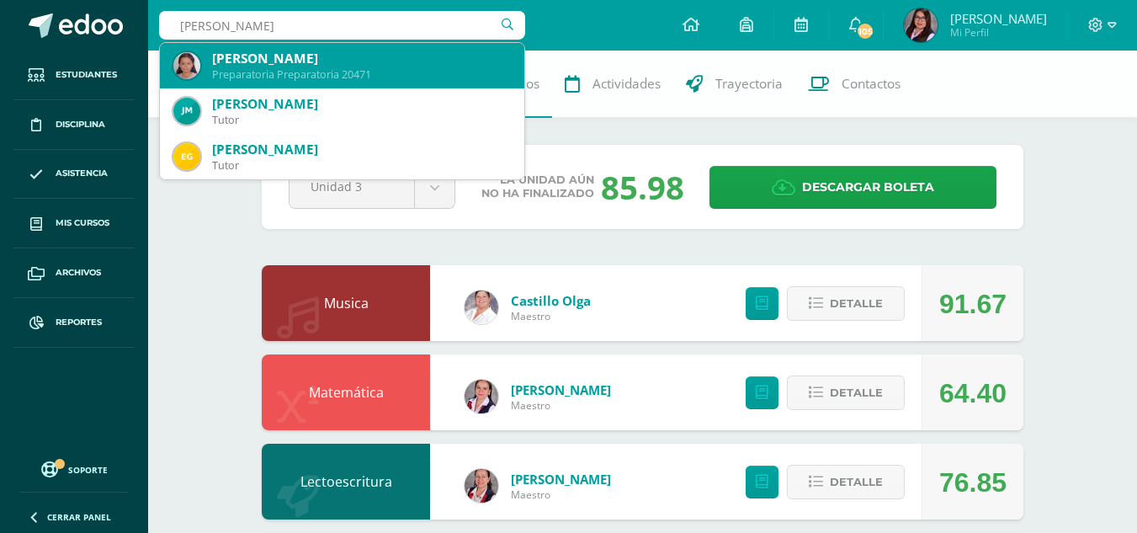
click at [382, 72] on div "Preparatoria Preparatoria 20471" at bounding box center [361, 74] width 299 height 14
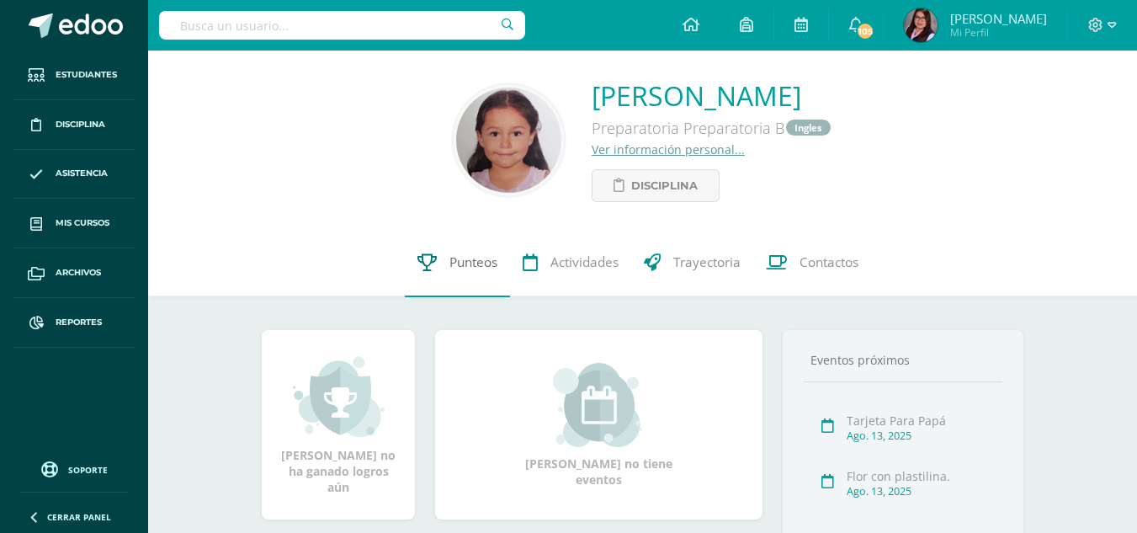
click at [470, 251] on link "Punteos" at bounding box center [457, 262] width 105 height 67
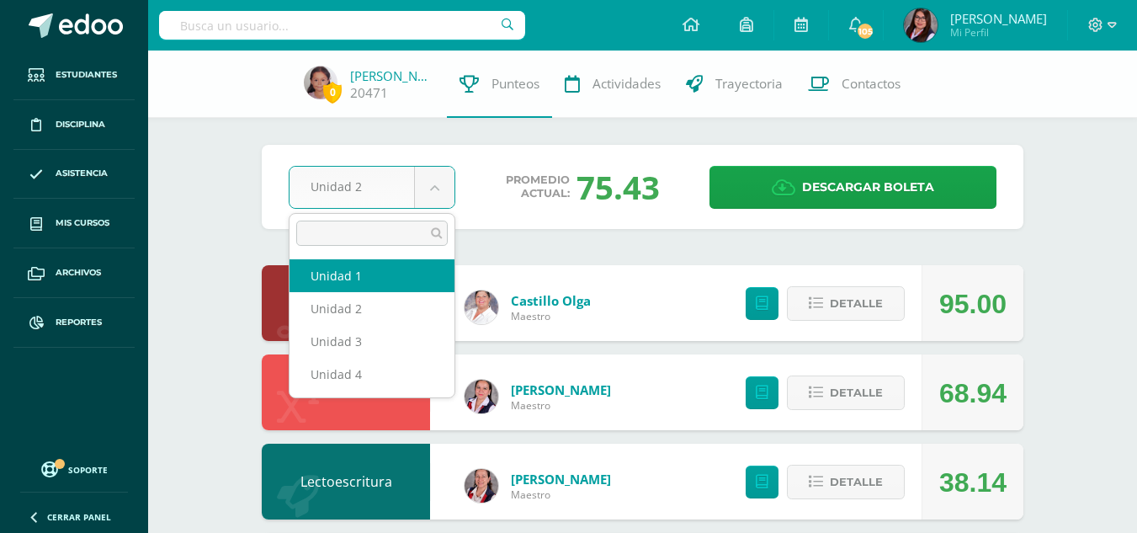
select select "Unidad 1"
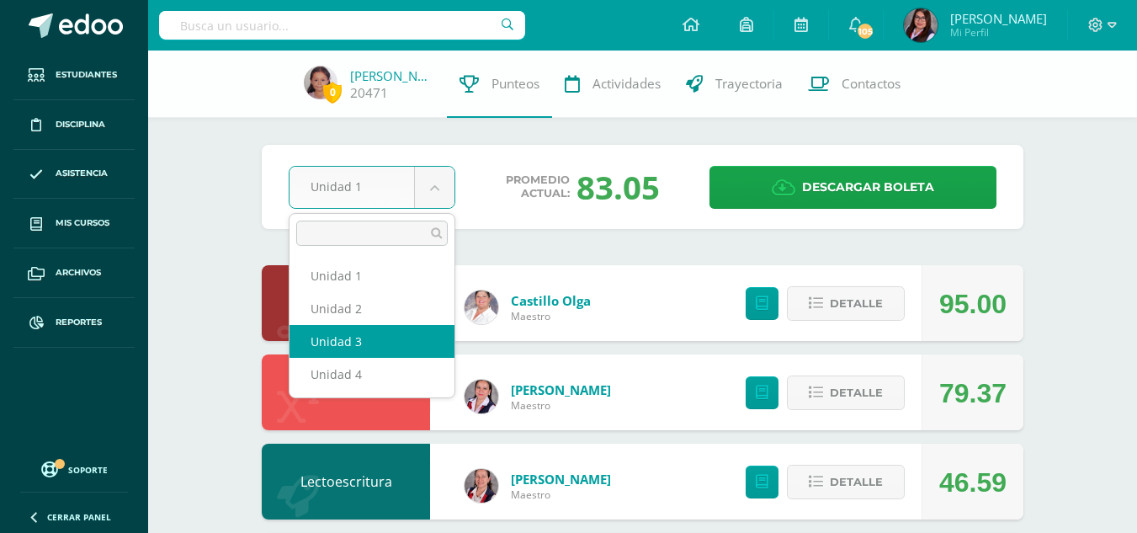
select select "Unidad 3"
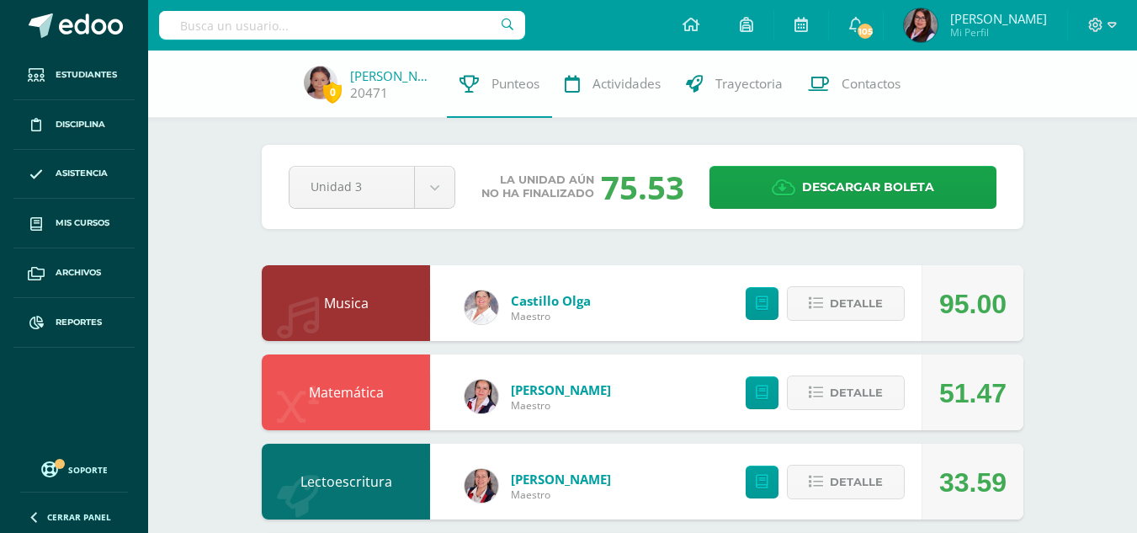
click at [457, 26] on input "text" at bounding box center [342, 25] width 366 height 29
type input "o"
type input "[PERSON_NAME]"
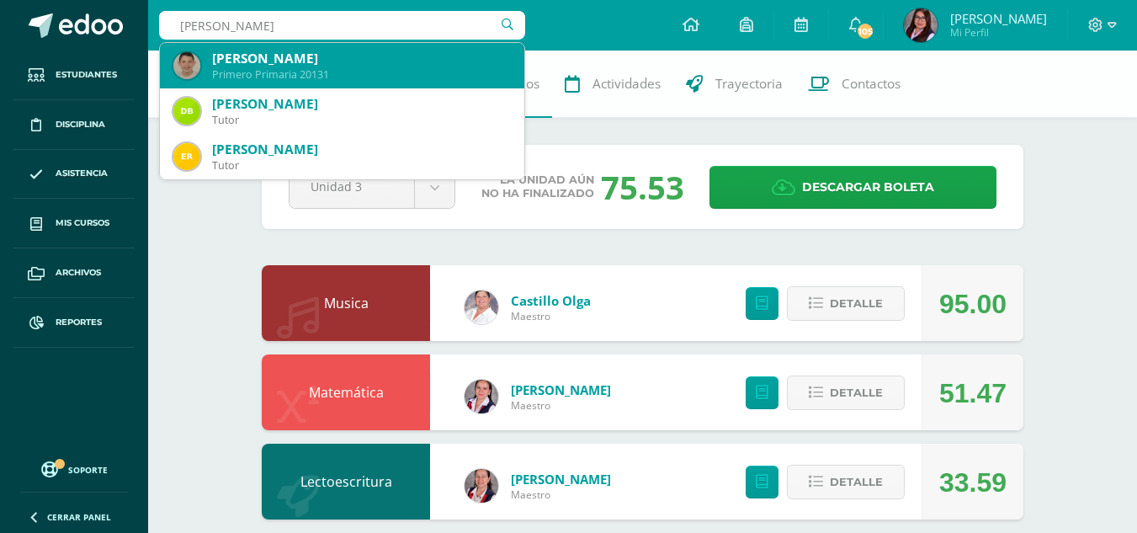
click at [317, 61] on div "[PERSON_NAME]" at bounding box center [361, 59] width 299 height 18
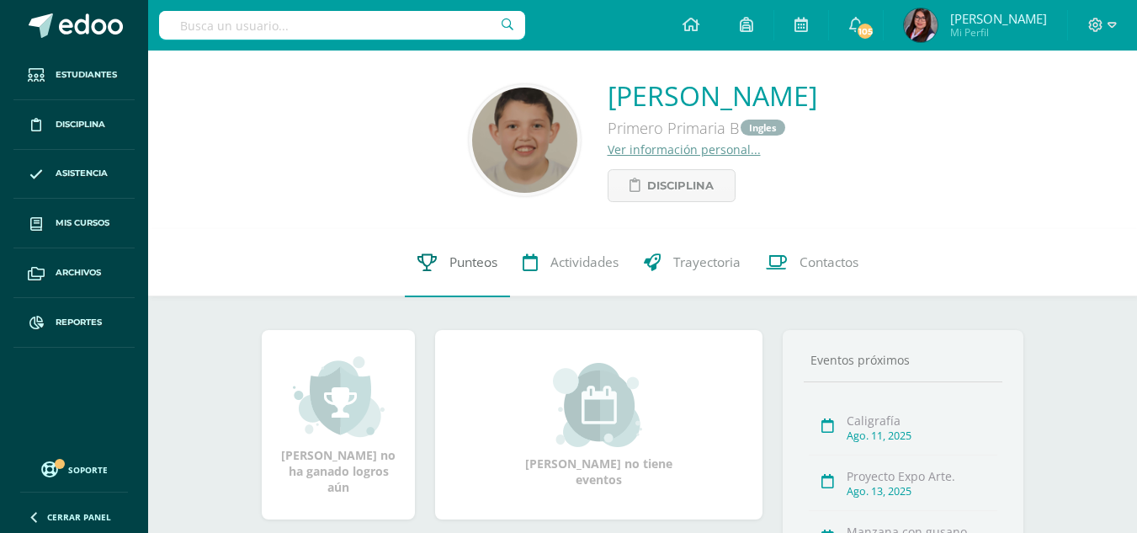
click at [459, 264] on span "Punteos" at bounding box center [474, 263] width 48 height 18
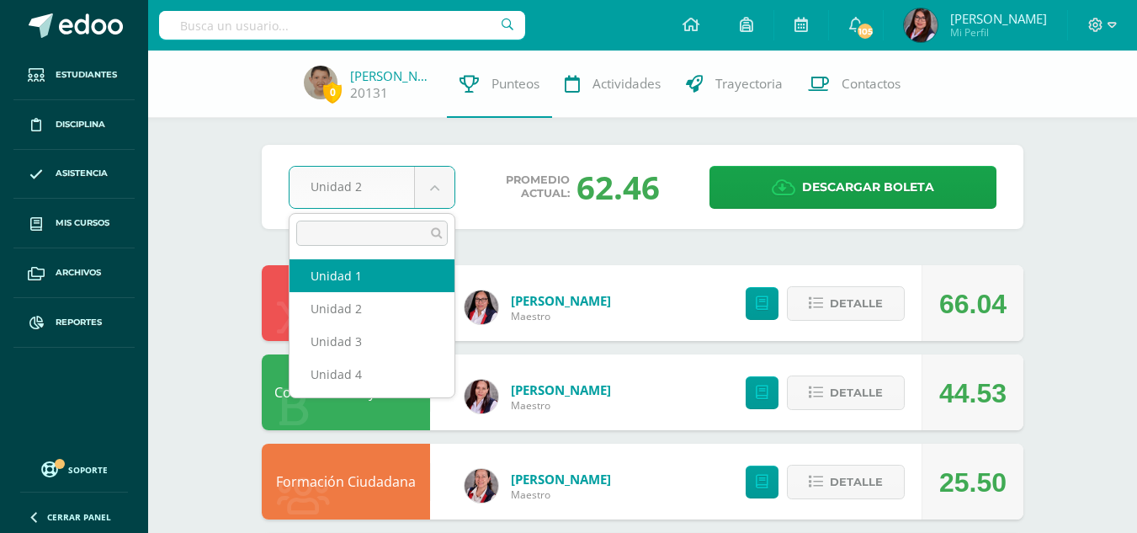
select select "Unidad 1"
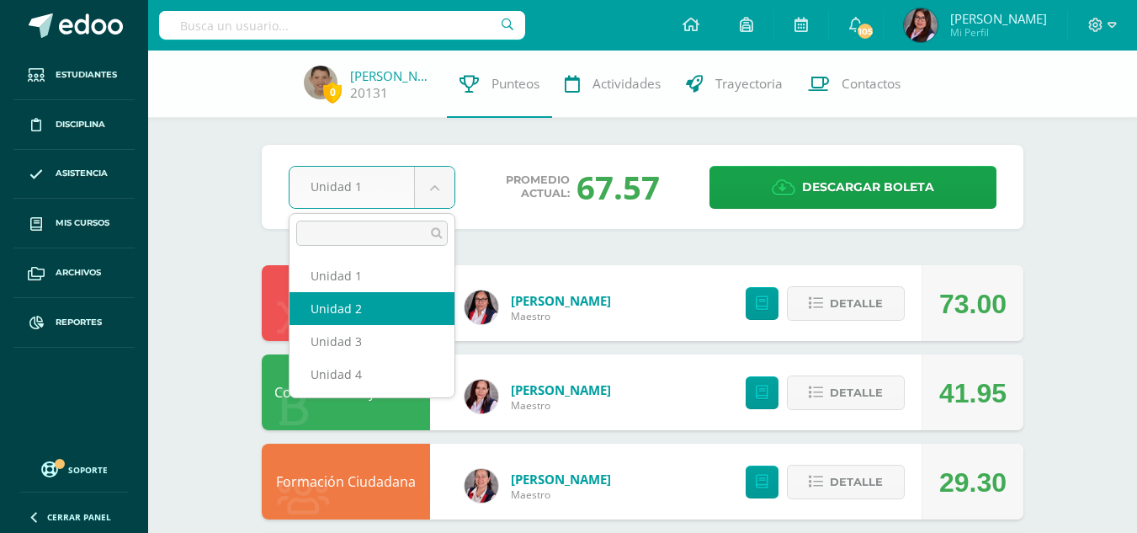
select select "Unidad 2"
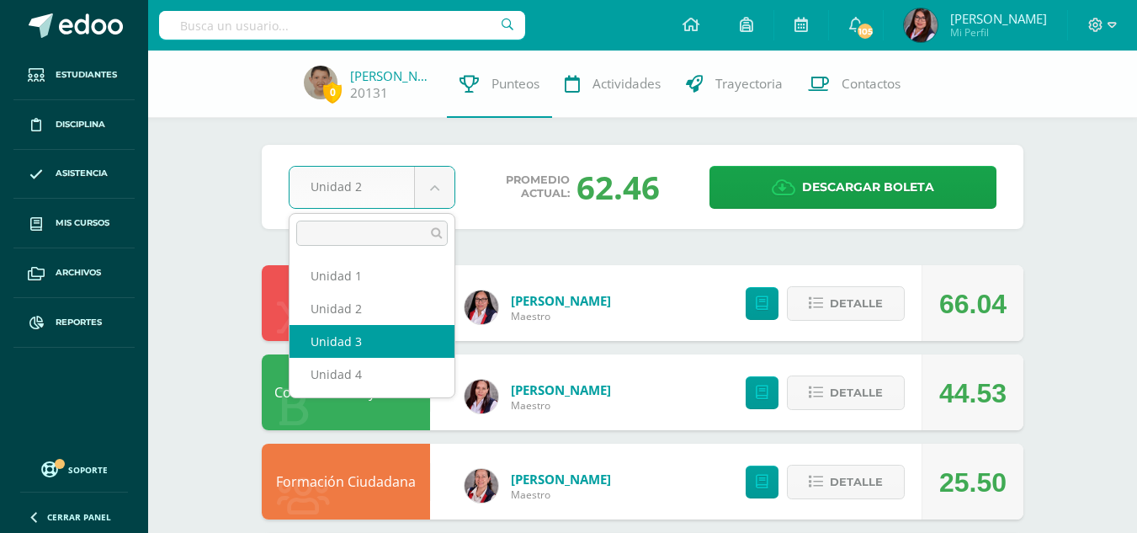
select select "Unidad 3"
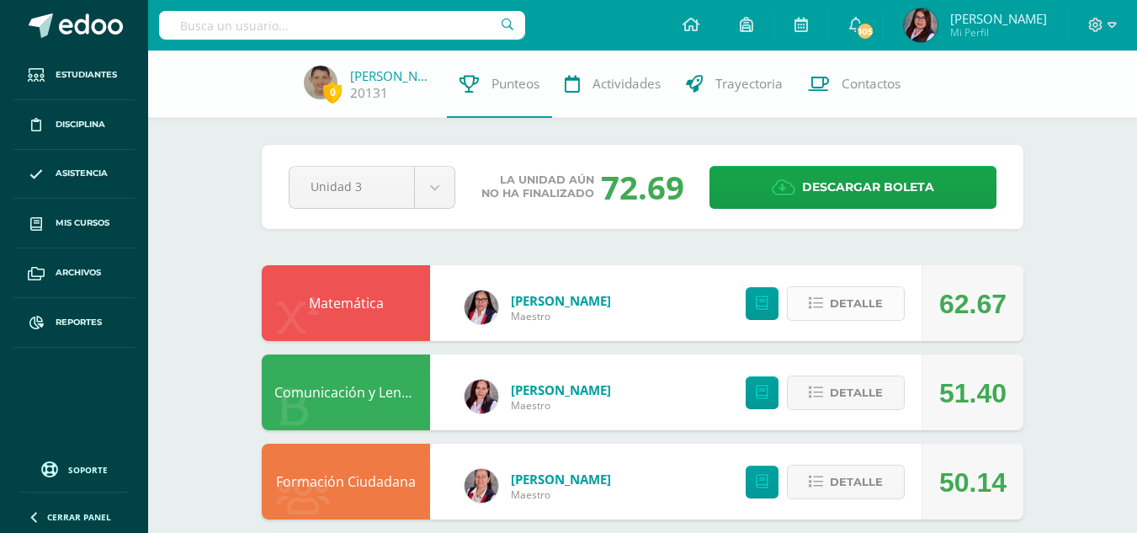
click at [826, 306] on button "Detalle" at bounding box center [846, 303] width 118 height 35
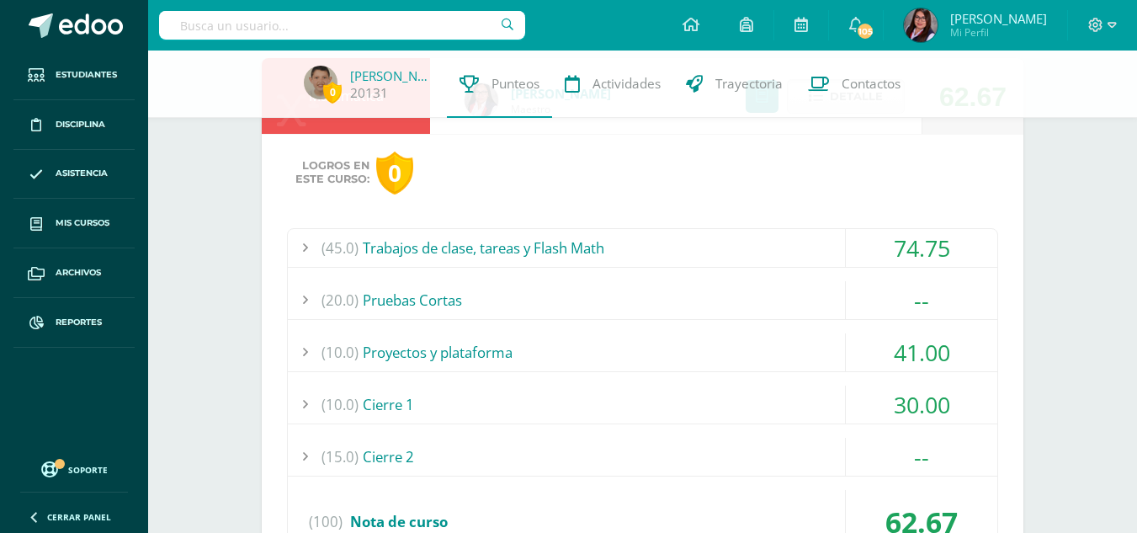
scroll to position [168, 0]
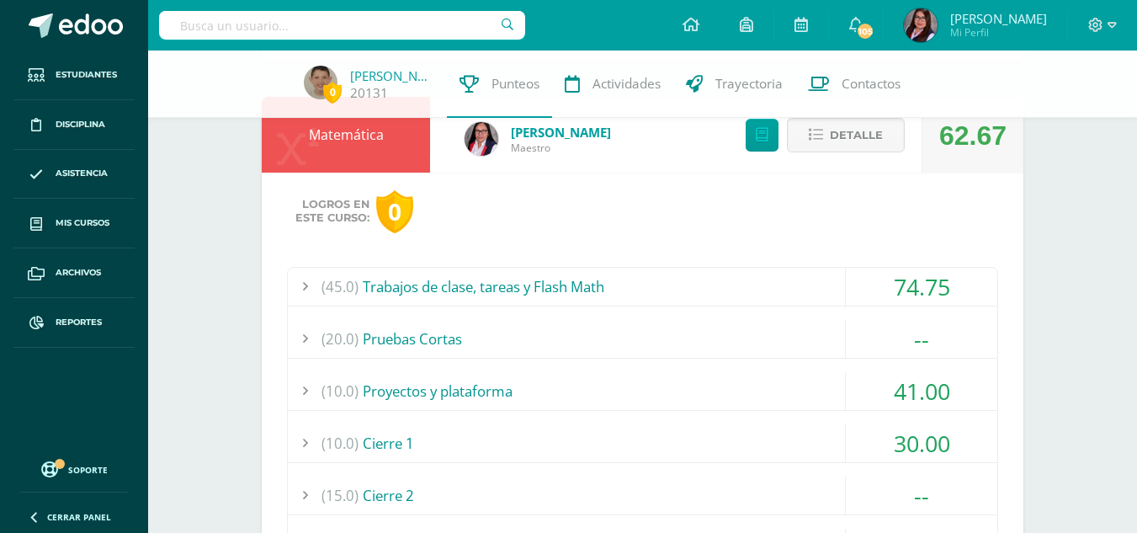
click at [531, 287] on div "(45.0) Trabajos de clase, tareas y Flash Math" at bounding box center [643, 287] width 710 height 38
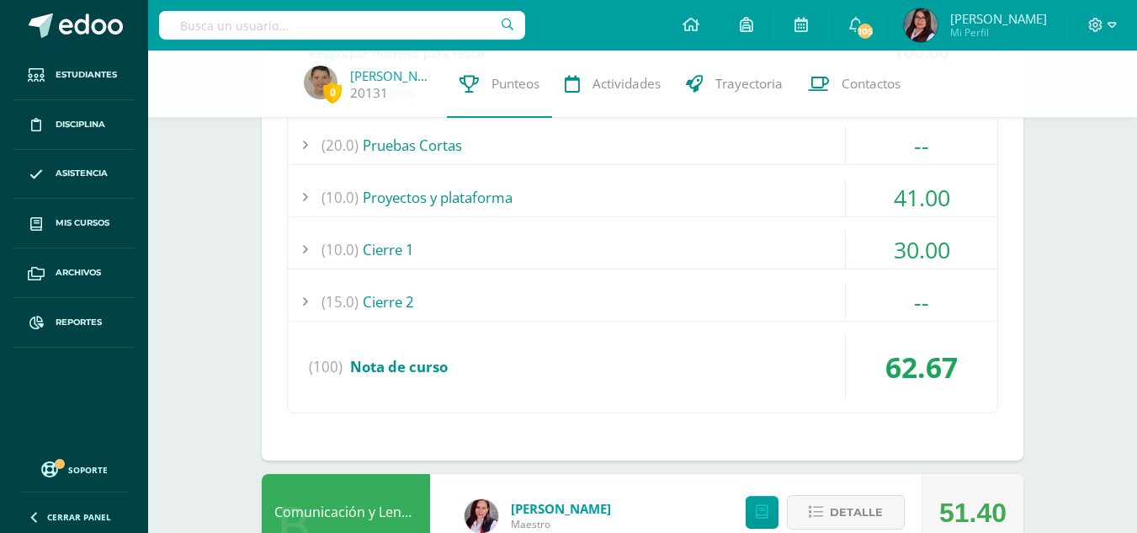
scroll to position [758, 0]
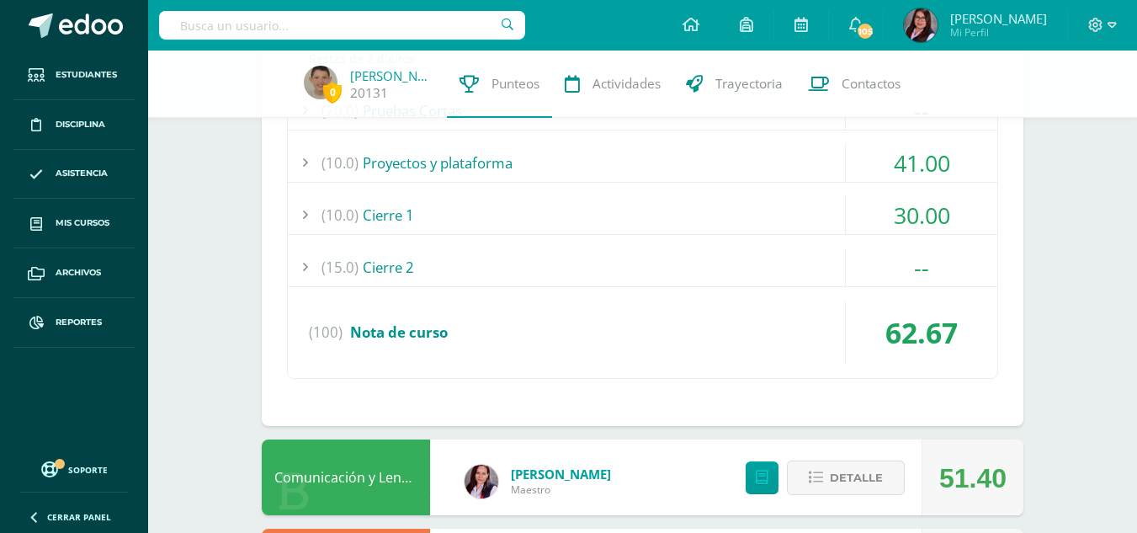
click at [504, 172] on div "(10.0) Proyectos y plataforma" at bounding box center [643, 163] width 710 height 38
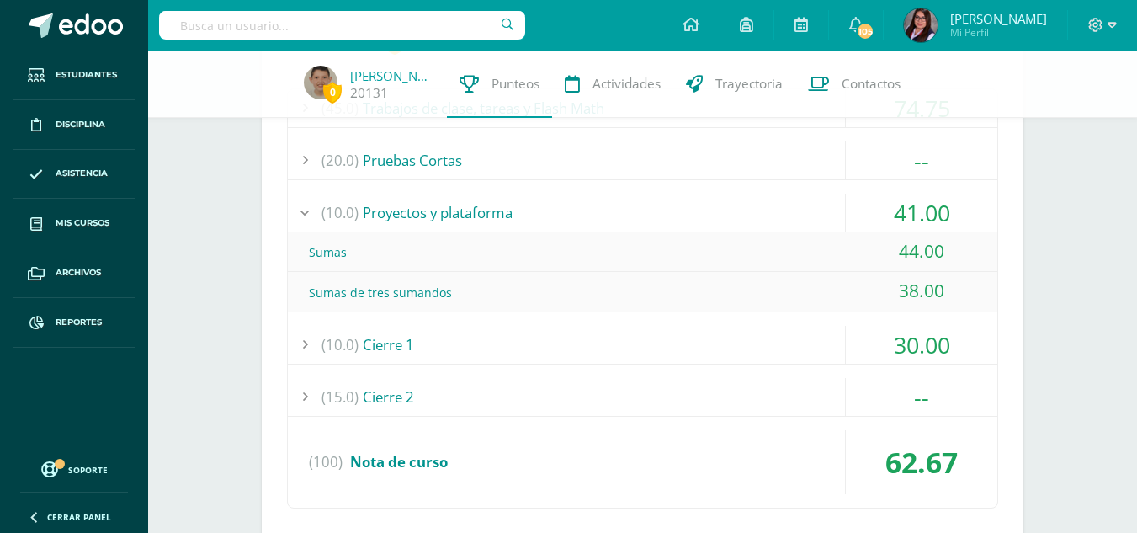
scroll to position [335, 0]
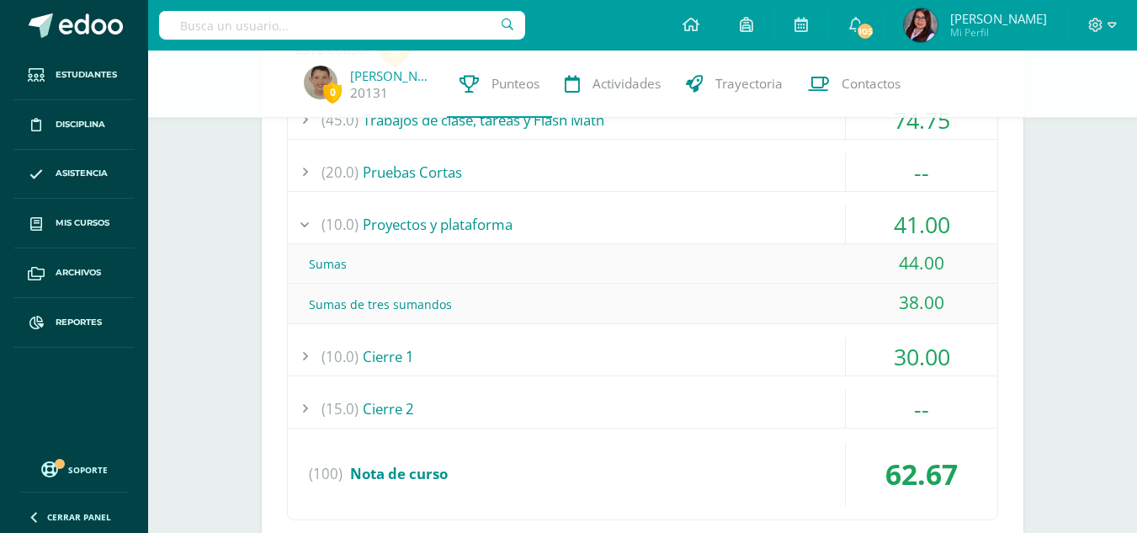
click at [480, 221] on div "(10.0) Proyectos y plataforma" at bounding box center [643, 224] width 710 height 38
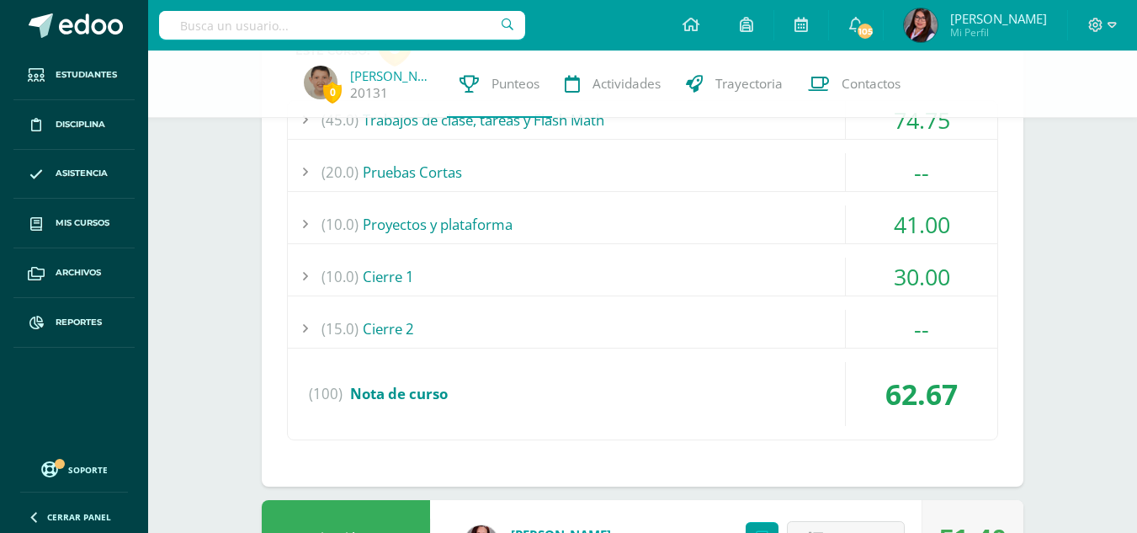
click at [437, 277] on div "(10.0) Cierre 1" at bounding box center [643, 277] width 710 height 38
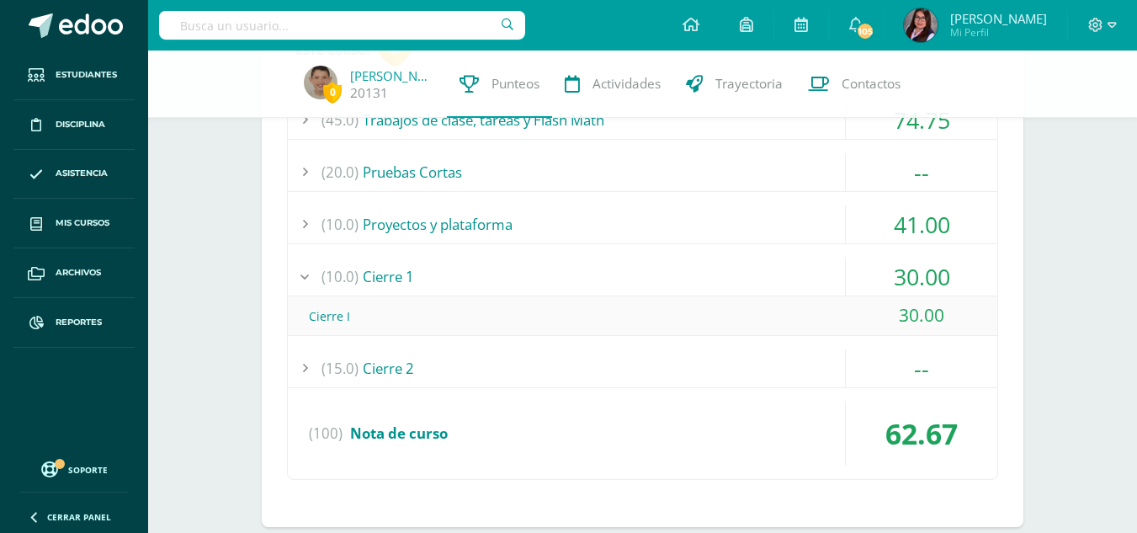
click at [437, 277] on div "(10.0) Cierre 1" at bounding box center [643, 277] width 710 height 38
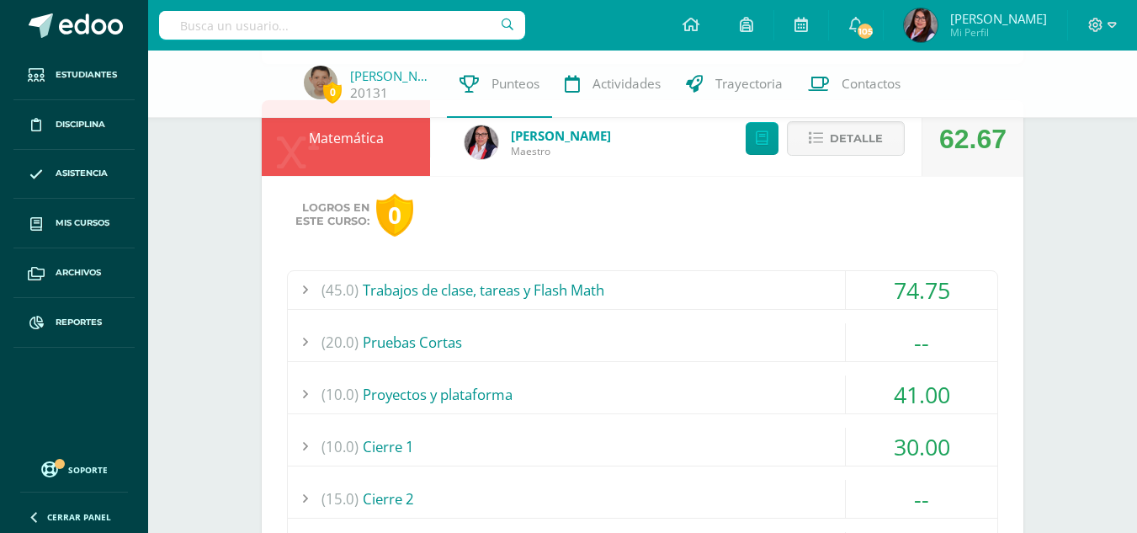
scroll to position [0, 0]
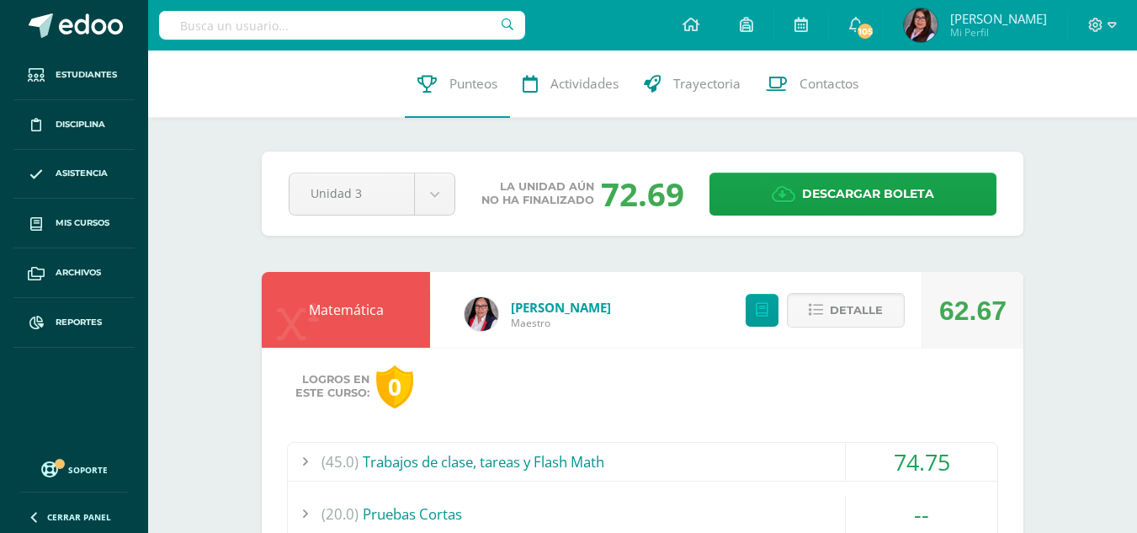
click at [281, 24] on input "text" at bounding box center [342, 25] width 366 height 29
click at [322, 21] on input "MATEO RUIZ GARC" at bounding box center [342, 25] width 366 height 29
drag, startPoint x: 322, startPoint y: 21, endPoint x: 159, endPoint y: 24, distance: 163.4
click at [159, 24] on input "MATEO RUIZ GARC" at bounding box center [342, 25] width 366 height 29
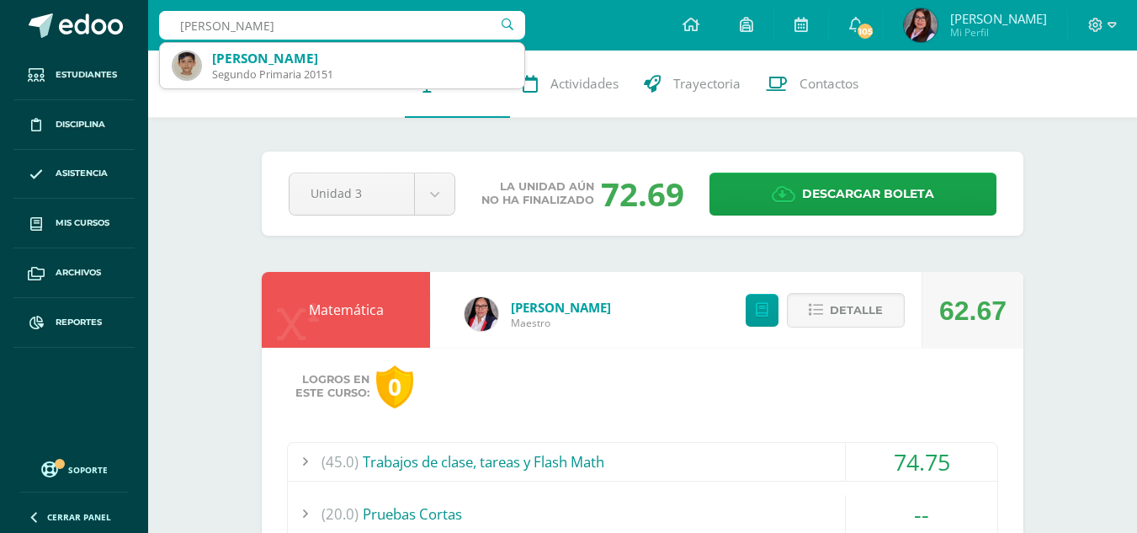
type input "Mateo ruíz"
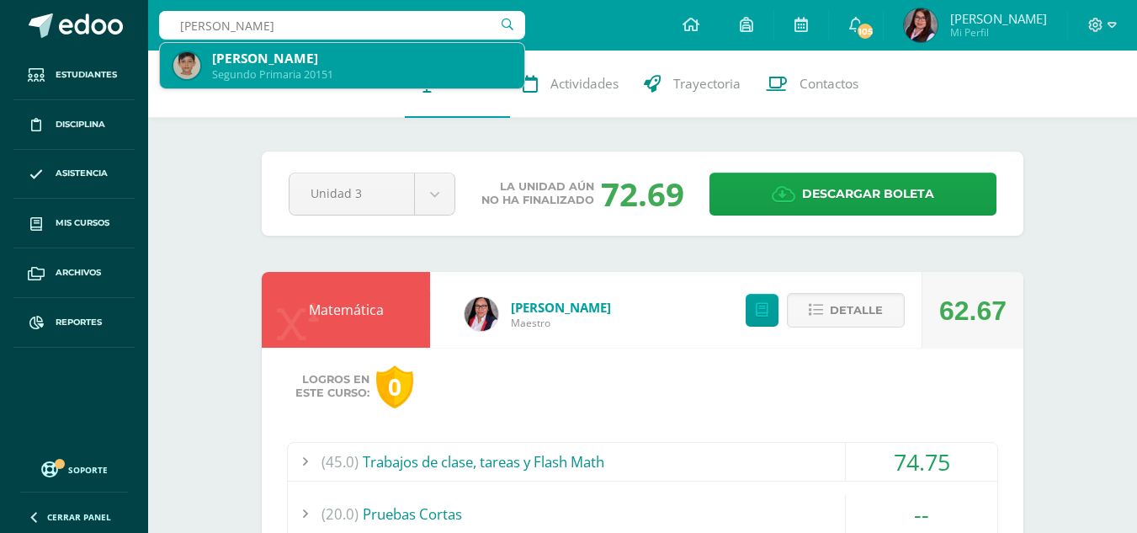
click at [322, 81] on div "Segundo Primaria 20151" at bounding box center [361, 74] width 299 height 14
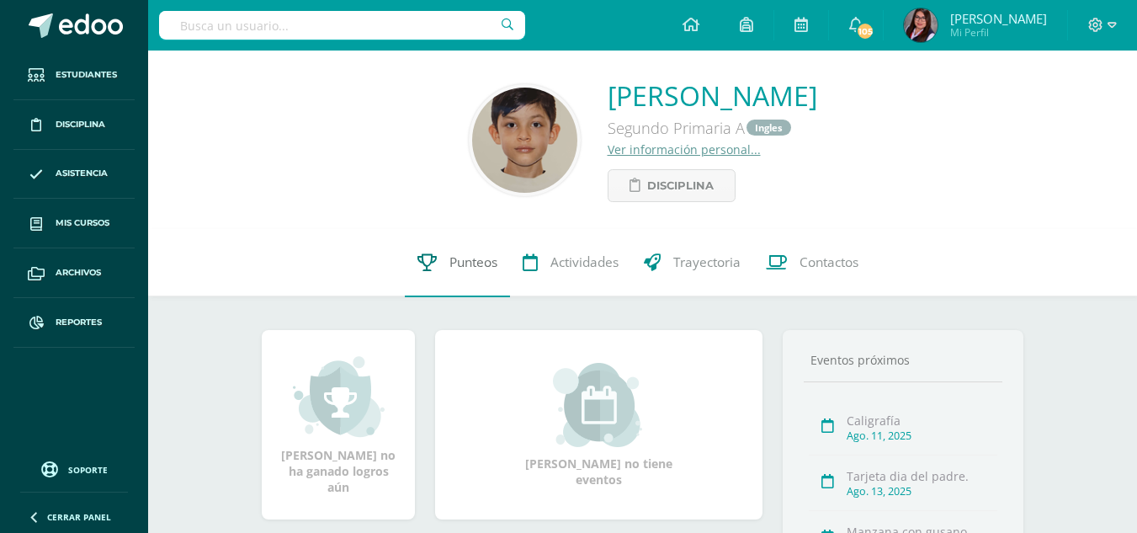
click at [445, 264] on link "Punteos" at bounding box center [457, 262] width 105 height 67
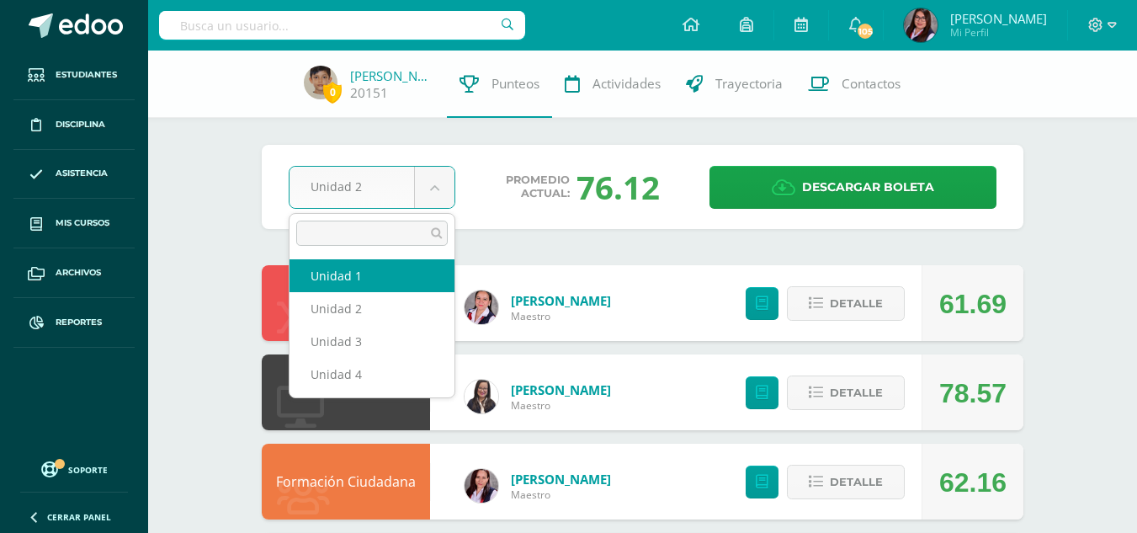
select select "Unidad 1"
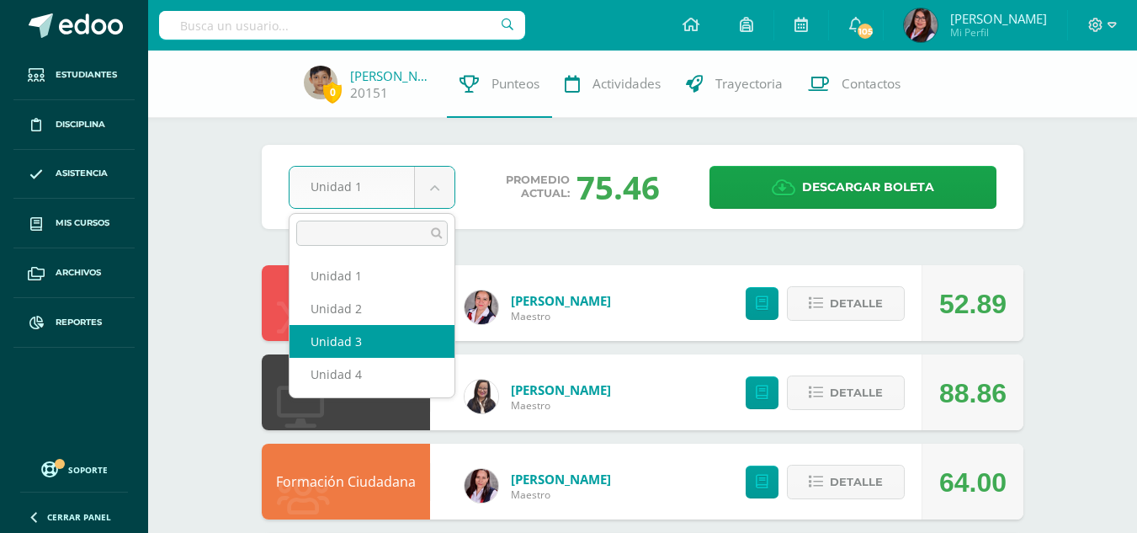
select select "Unidad 3"
